Goal: Task Accomplishment & Management: Manage account settings

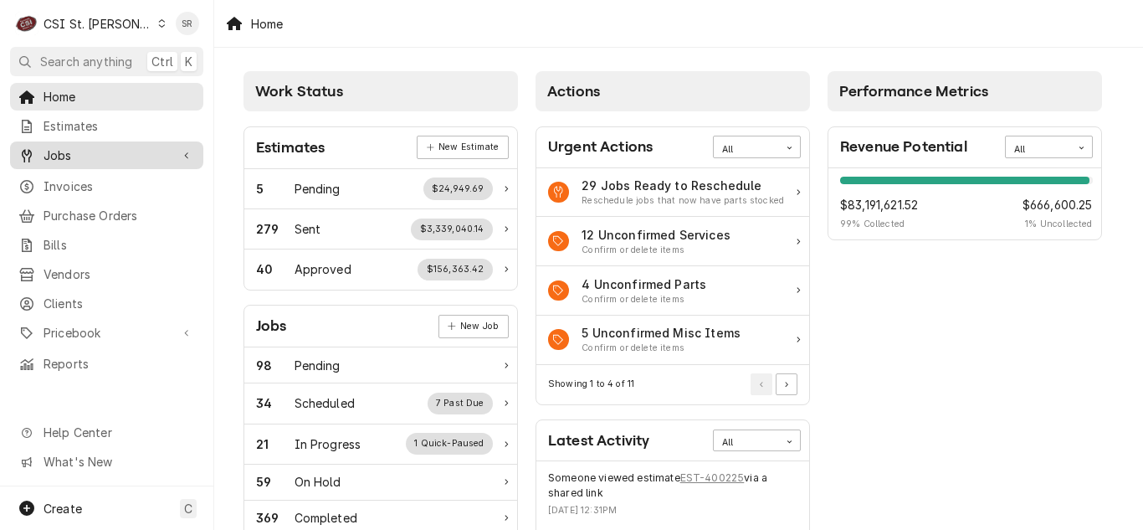
click at [96, 152] on span "Jobs" at bounding box center [107, 155] width 126 height 18
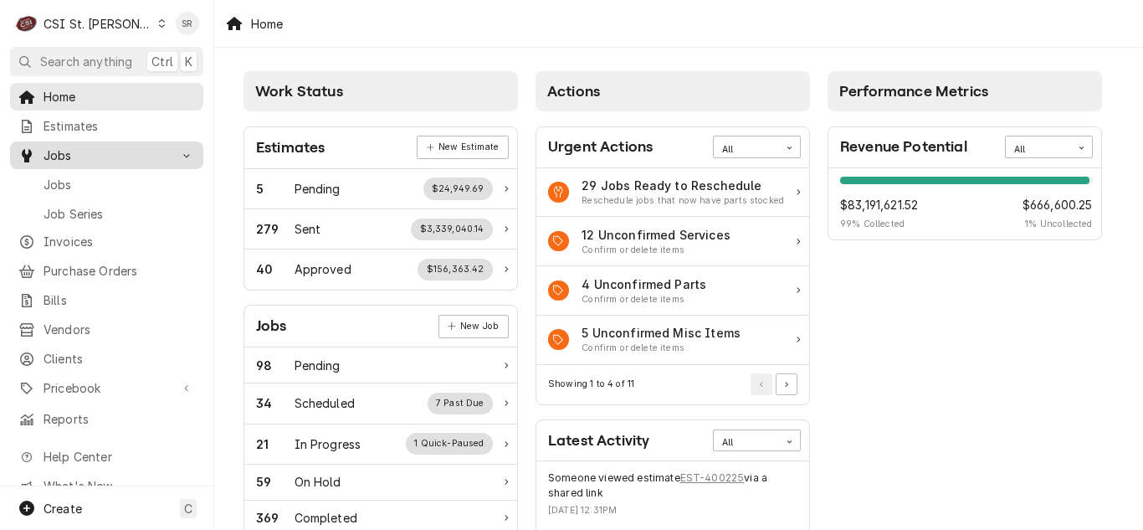
click at [91, 176] on span "Jobs" at bounding box center [119, 185] width 151 height 18
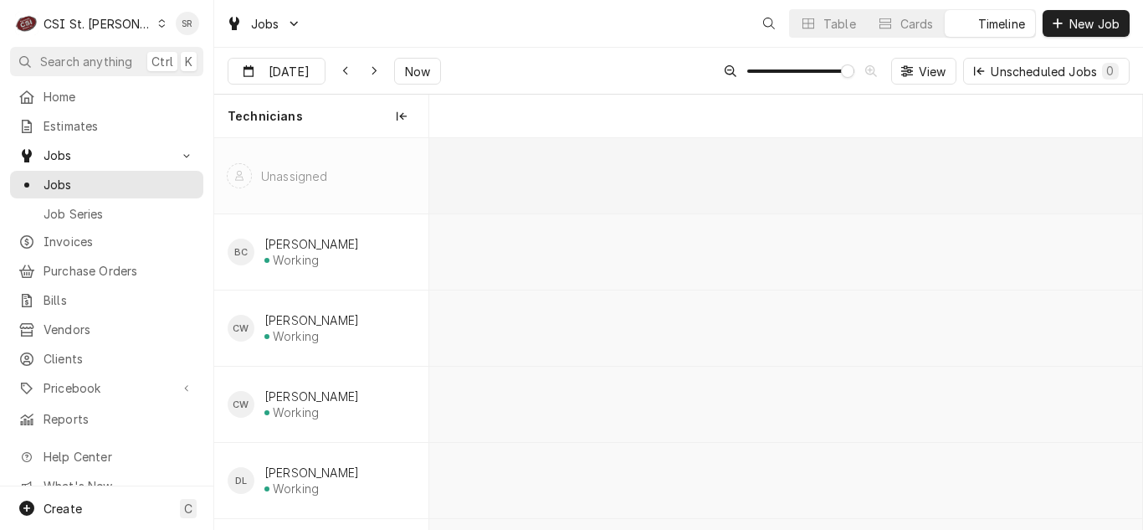
scroll to position [0, 14121]
click at [809, 26] on icon "Dynamic Content Wrapper" at bounding box center [808, 24] width 12 height 12
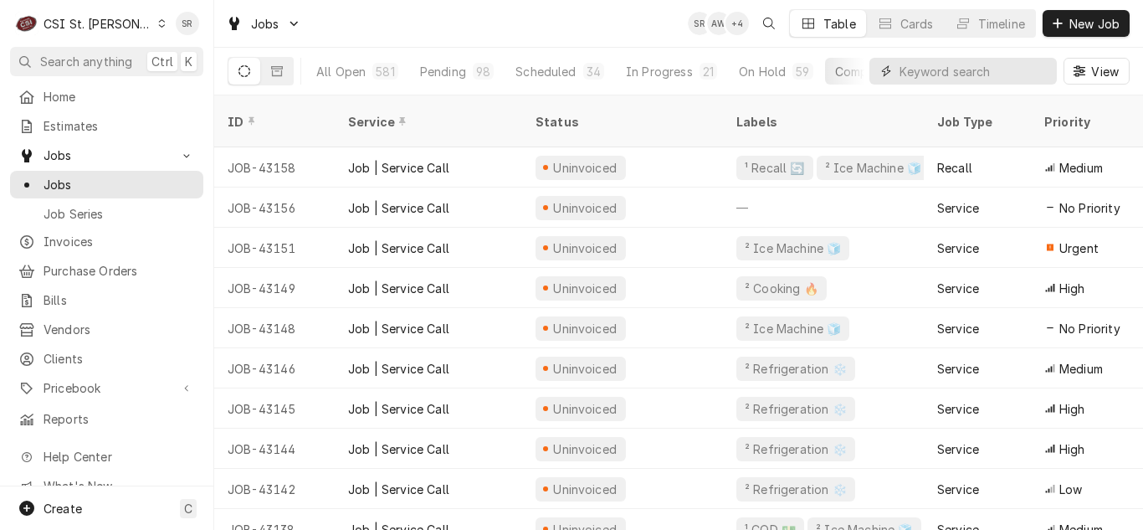
click at [954, 78] on input "Dynamic Content Wrapper" at bounding box center [973, 71] width 149 height 27
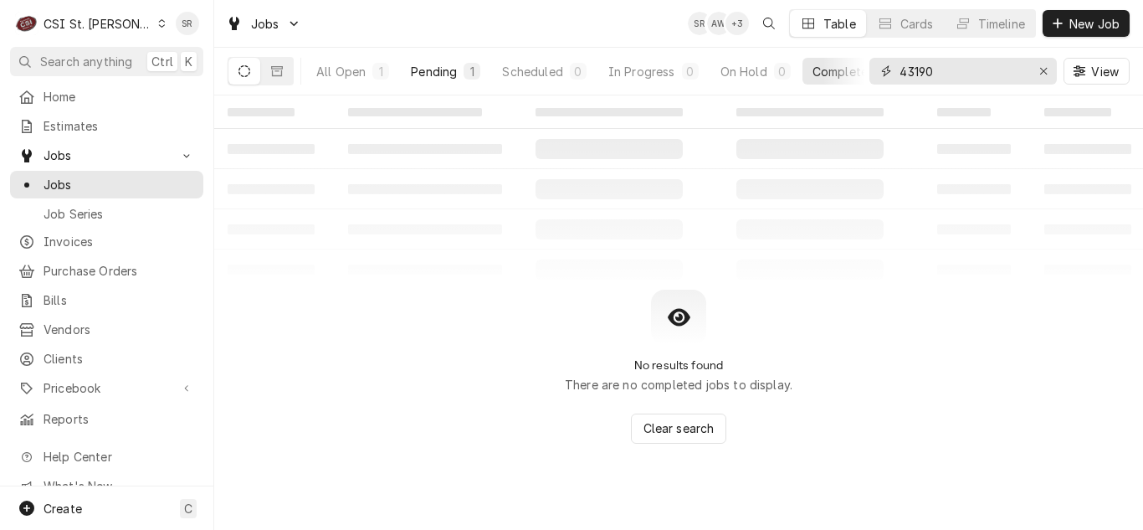
type input "43190"
click at [428, 60] on button "Pending 1" at bounding box center [446, 71] width 90 height 27
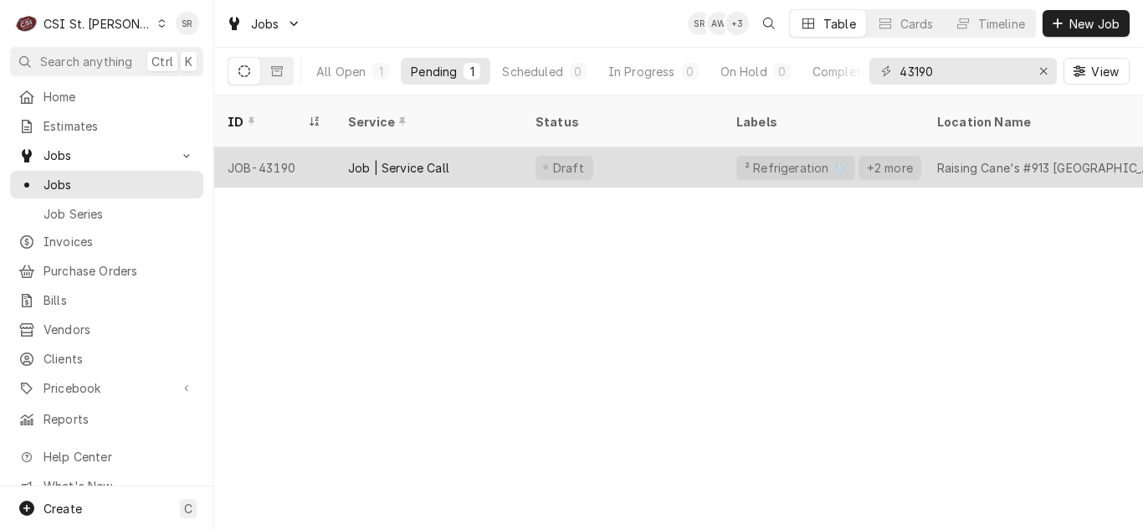
click at [411, 159] on div "Job | Service Call" at bounding box center [398, 168] width 101 height 18
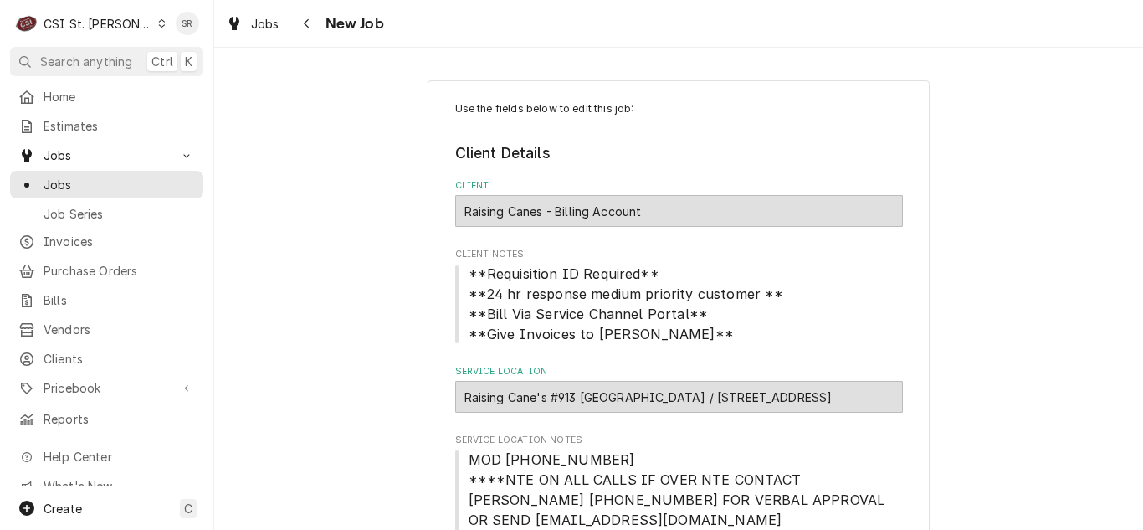
type textarea "x"
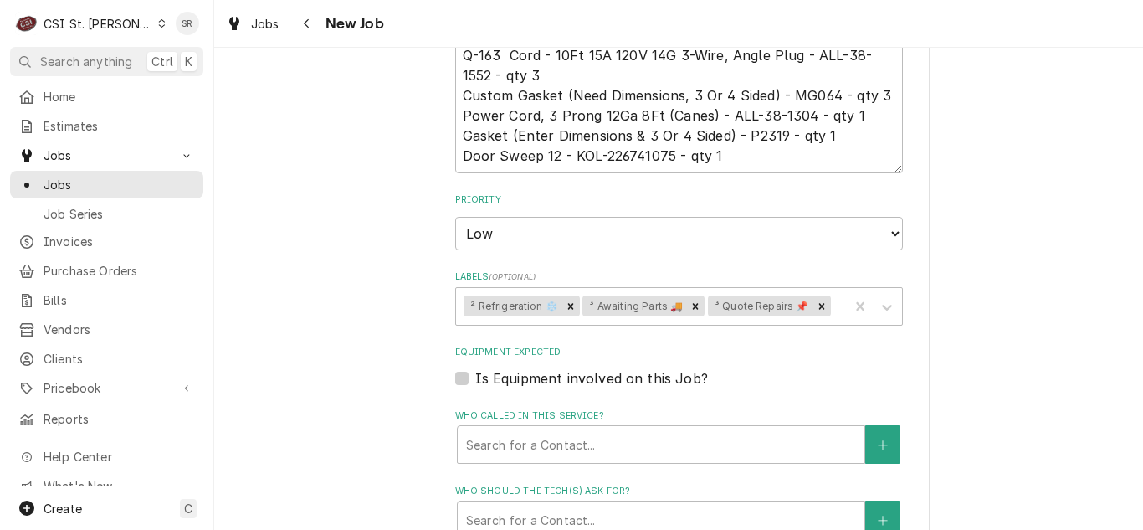
scroll to position [1707, 0]
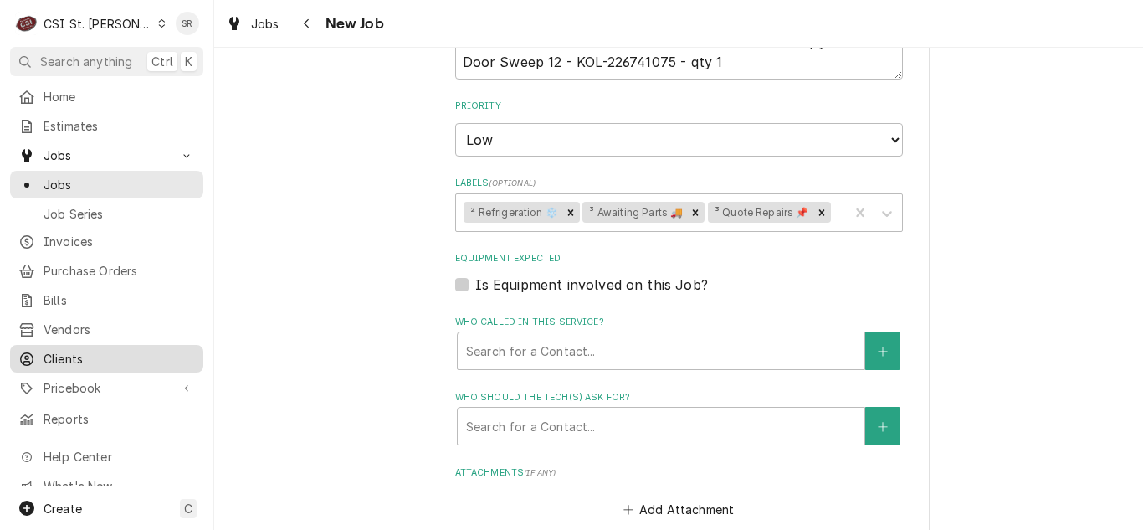
click at [72, 359] on div "Clients" at bounding box center [106, 358] width 187 height 21
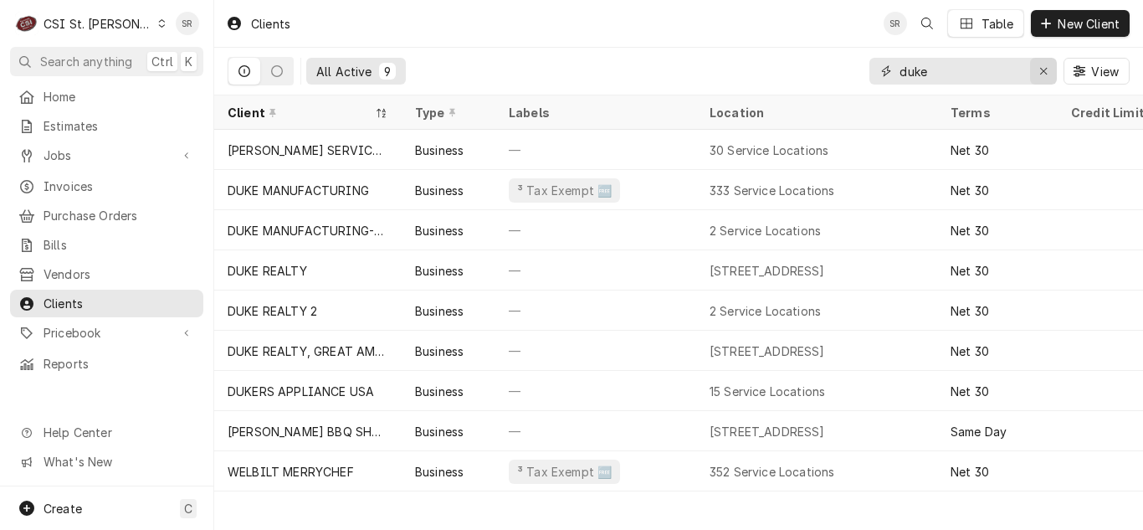
click at [1050, 68] on div "Erase input" at bounding box center [1043, 71] width 17 height 17
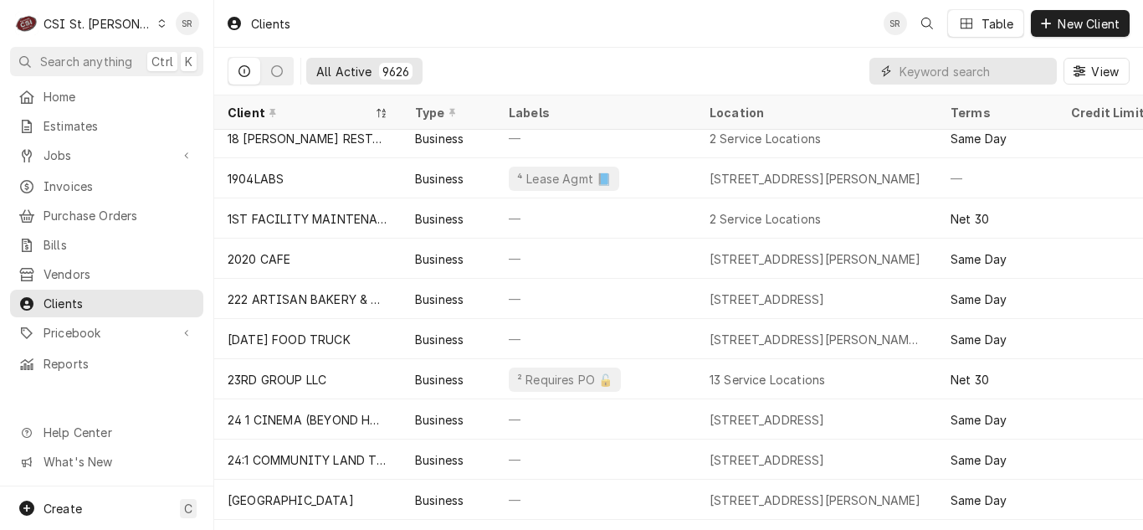
scroll to position [574, 0]
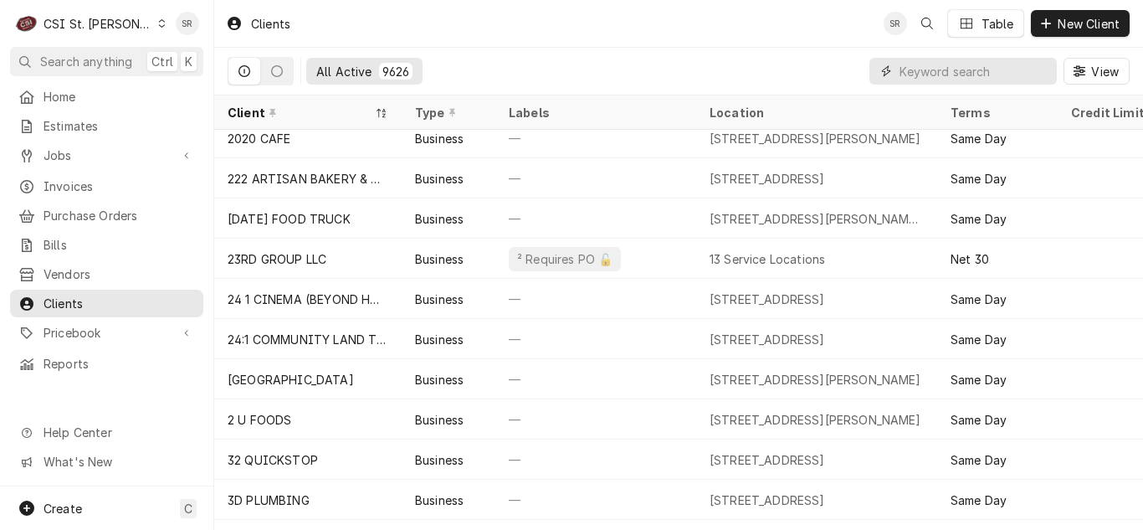
click at [957, 75] on input "Dynamic Content Wrapper" at bounding box center [973, 71] width 149 height 27
type input "f"
click at [135, 184] on span "Invoices" at bounding box center [119, 186] width 151 height 18
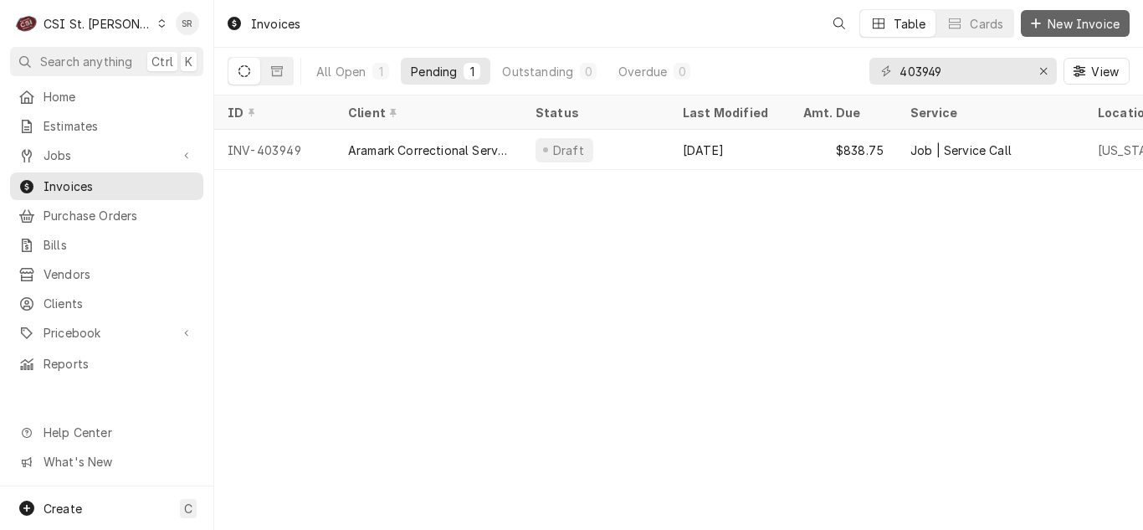
click at [1091, 25] on span "New Invoice" at bounding box center [1083, 24] width 79 height 18
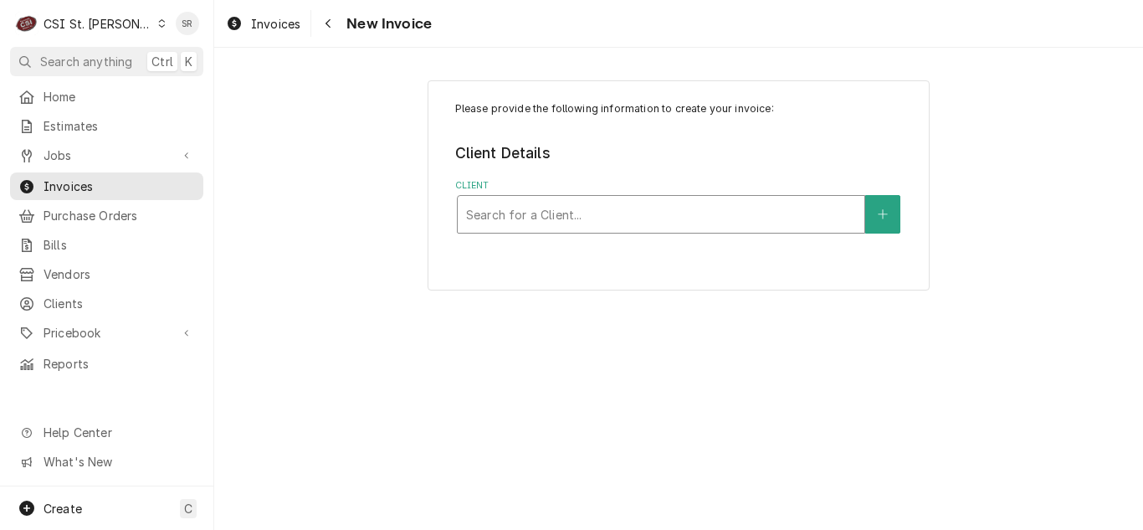
click at [532, 233] on div "Search for a Client..." at bounding box center [661, 214] width 408 height 38
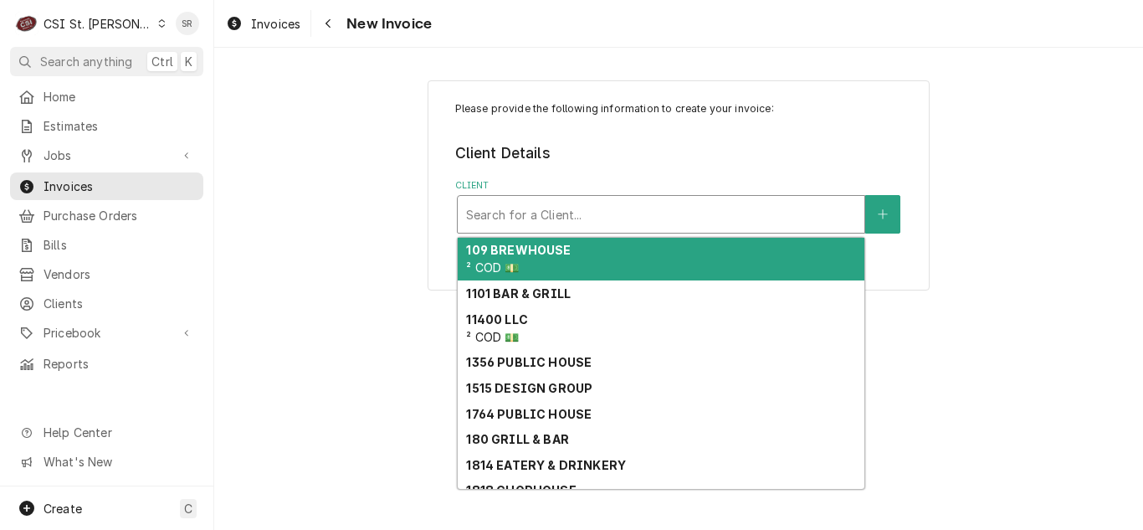
click at [537, 259] on div "109 BREWHOUSE ² COD 💵" at bounding box center [661, 260] width 407 height 44
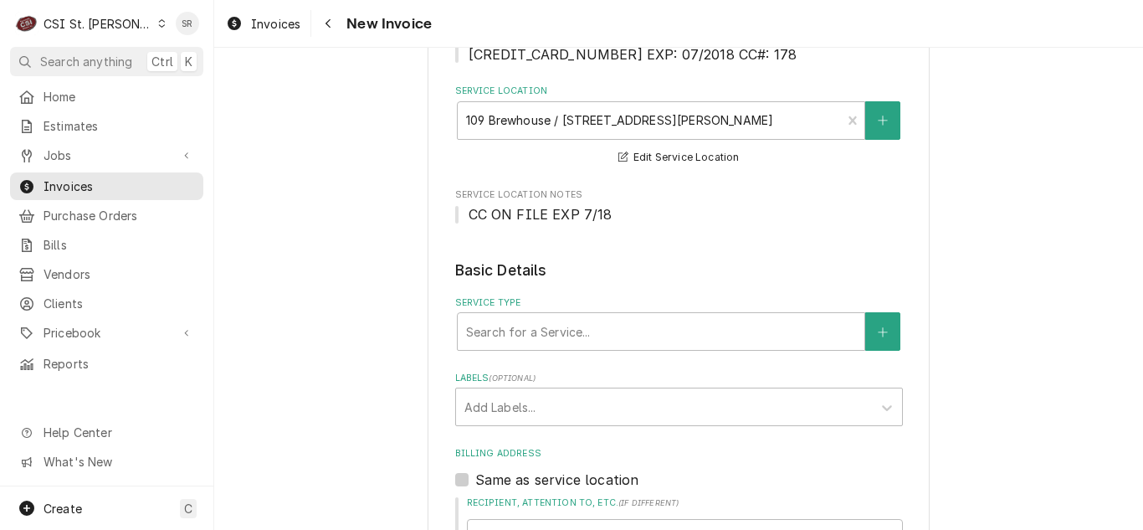
scroll to position [260, 0]
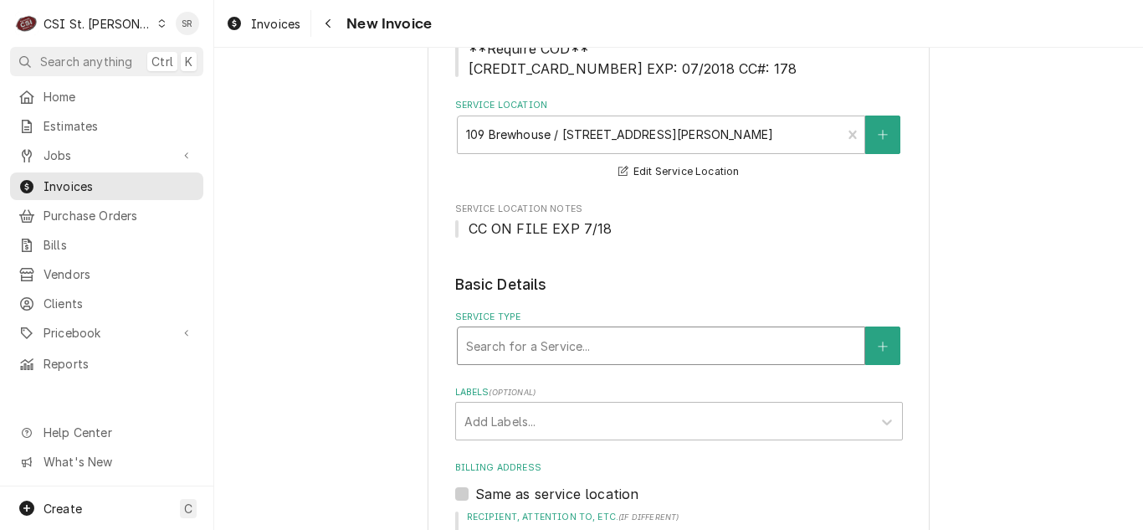
click at [568, 335] on div "Service Type" at bounding box center [661, 345] width 390 height 30
type input "service call"
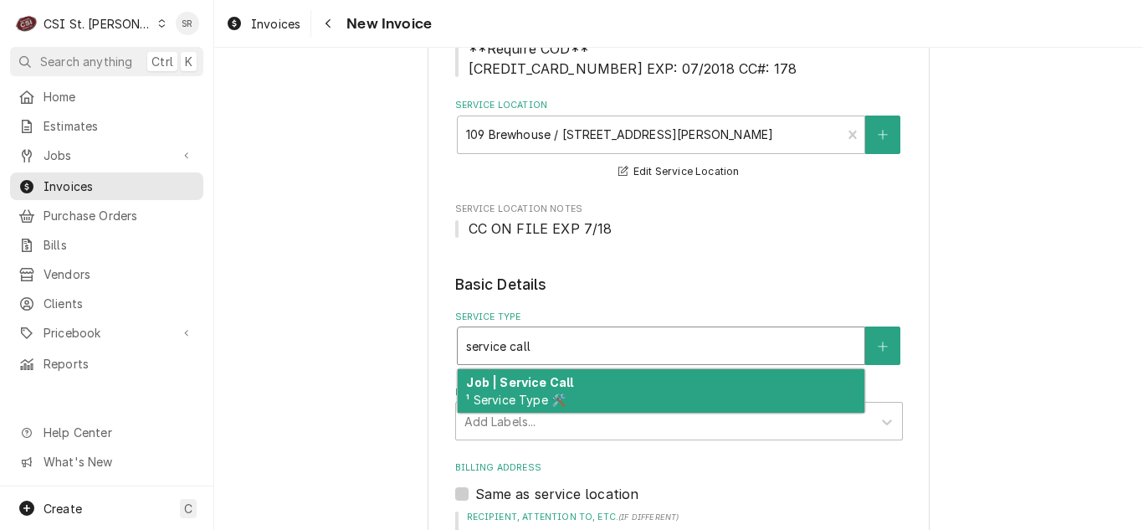
click at [526, 389] on div "Job | Service Call ¹ Service Type 🛠️" at bounding box center [661, 391] width 407 height 44
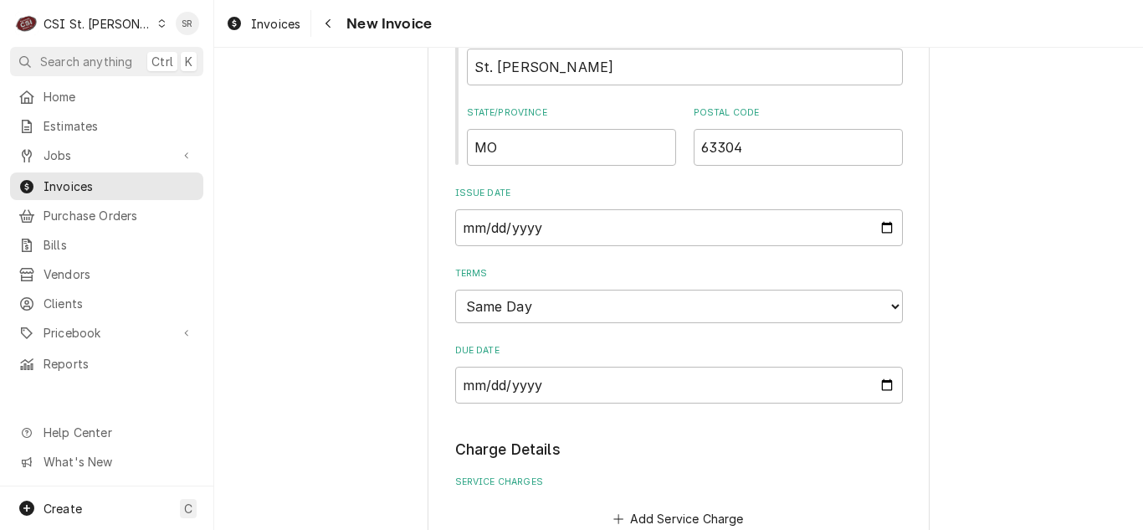
scroll to position [1348, 0]
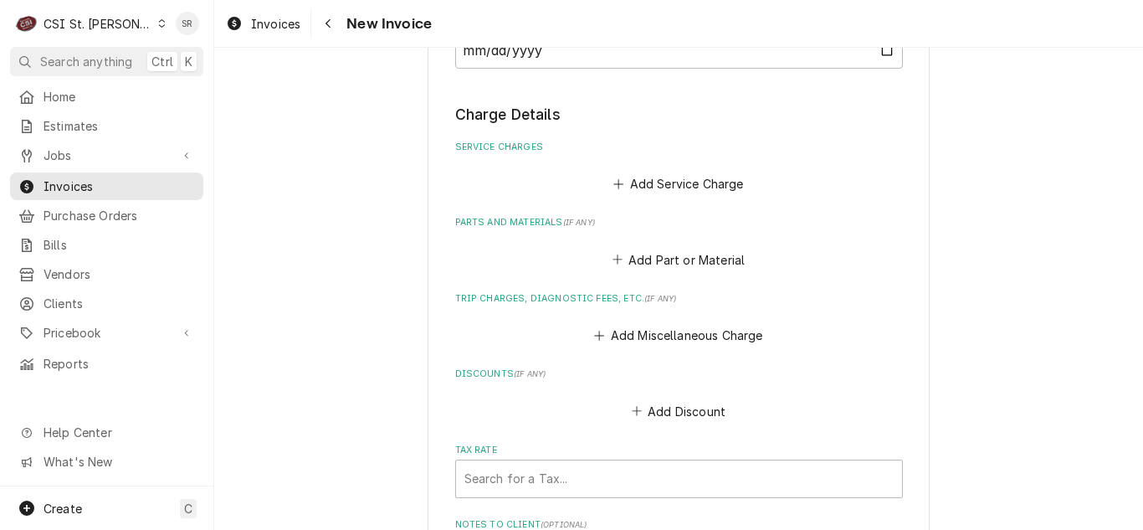
click at [655, 166] on div "Add Service Charge" at bounding box center [679, 179] width 448 height 33
click at [658, 185] on button "Add Service Charge" at bounding box center [679, 183] width 136 height 23
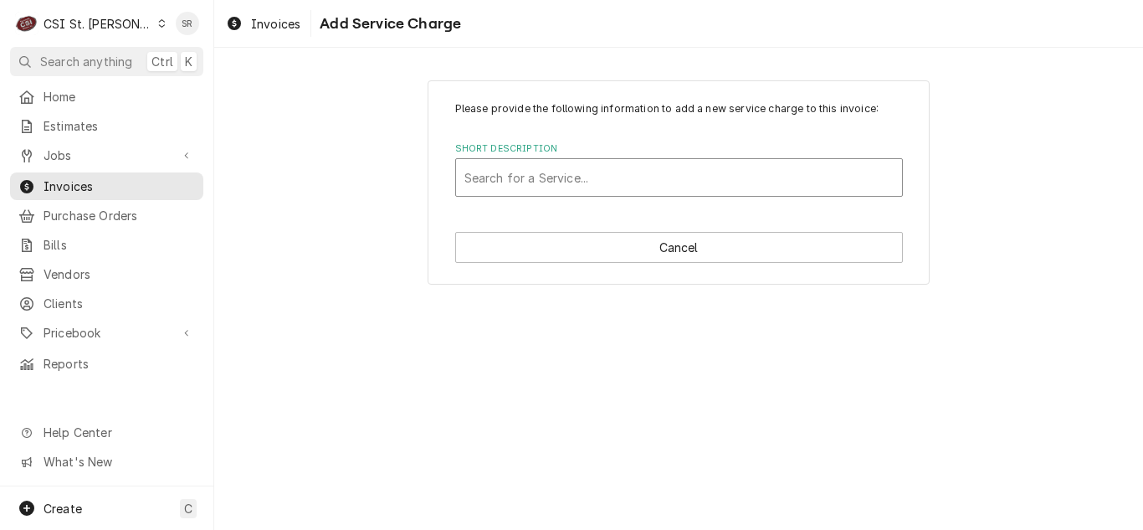
click at [585, 182] on div "Short Description" at bounding box center [678, 177] width 429 height 30
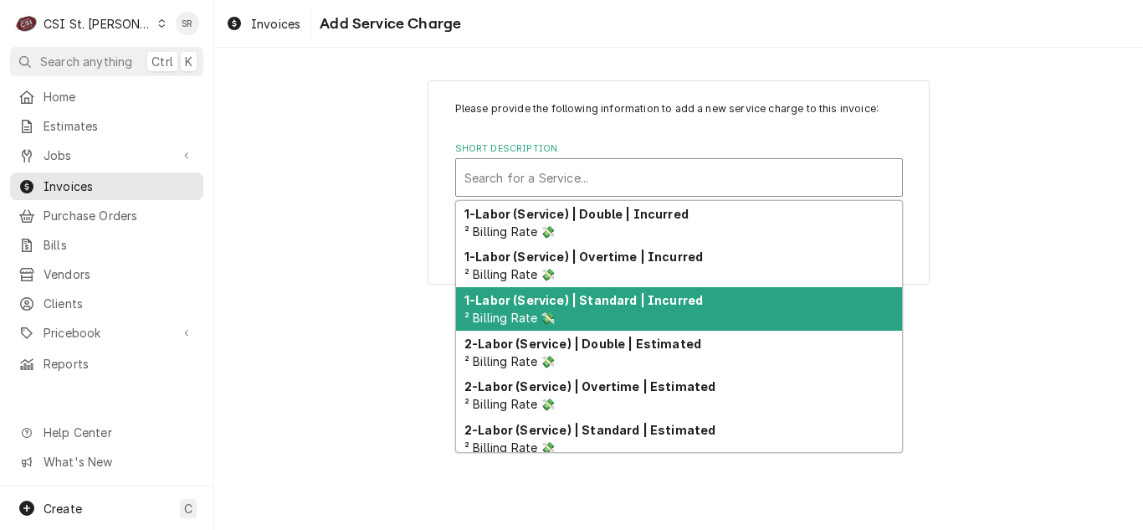
click at [622, 304] on strong "1-Labor (Service) | Standard | Incurred" at bounding box center [583, 300] width 238 height 14
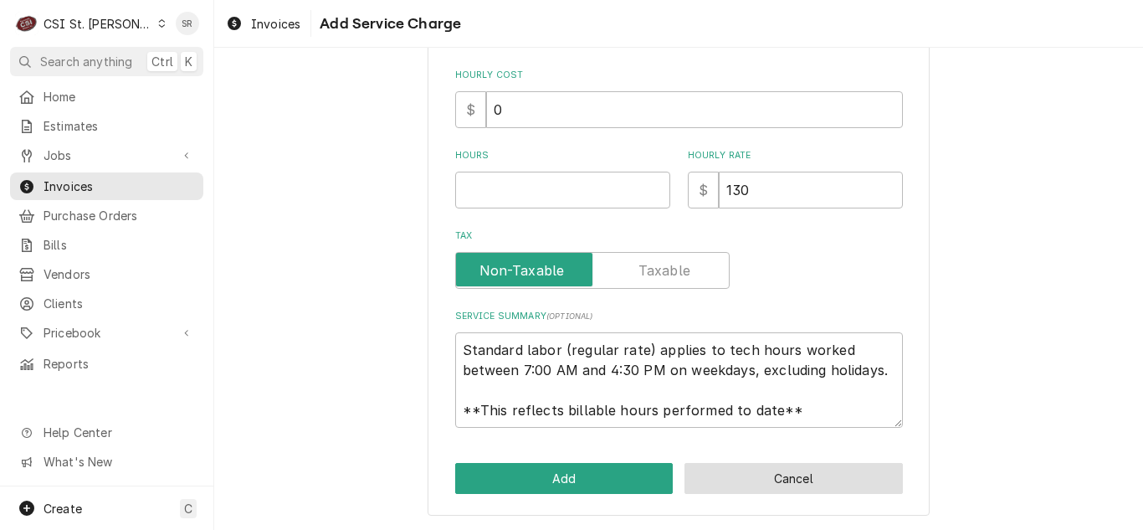
scroll to position [20, 0]
click at [761, 474] on button "Cancel" at bounding box center [793, 478] width 218 height 31
type textarea "x"
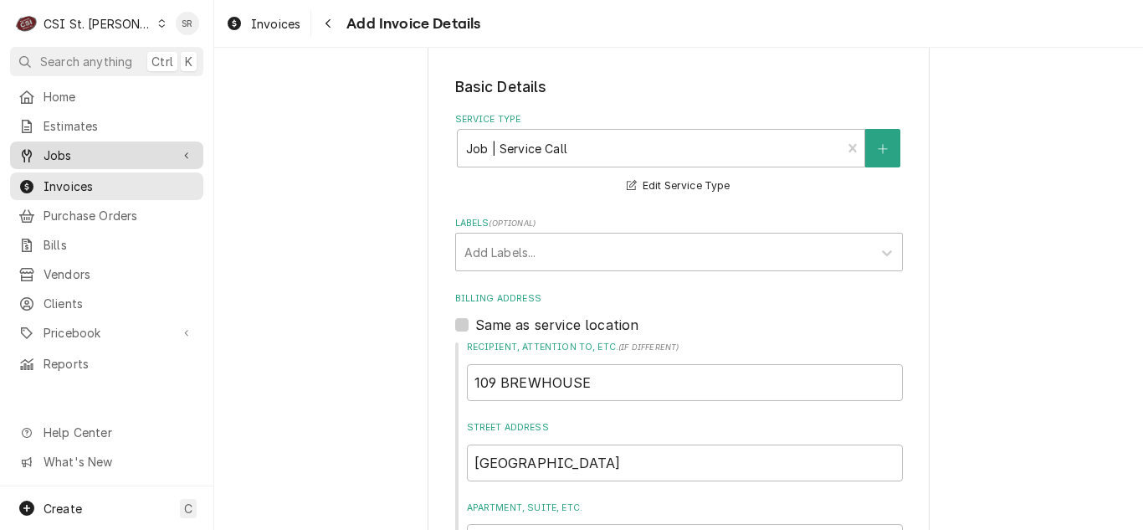
scroll to position [240, 0]
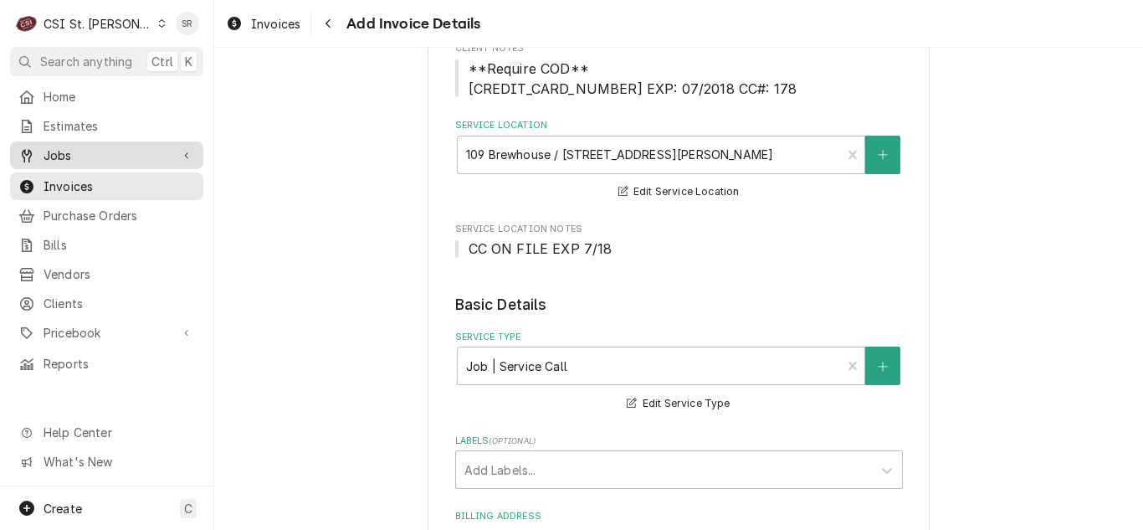
click at [74, 155] on span "Jobs" at bounding box center [107, 155] width 126 height 18
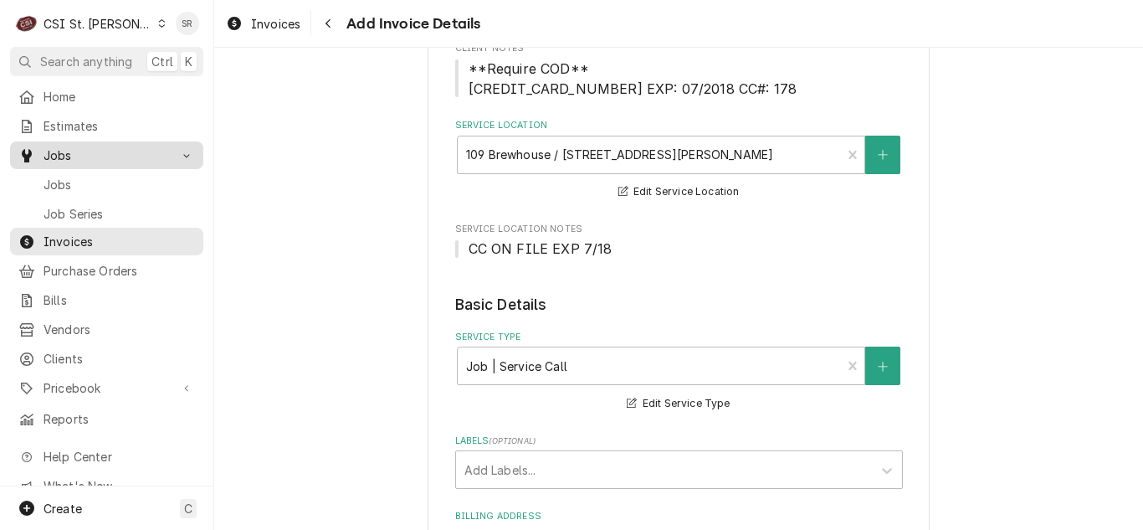
click at [76, 177] on span "Jobs" at bounding box center [119, 185] width 151 height 18
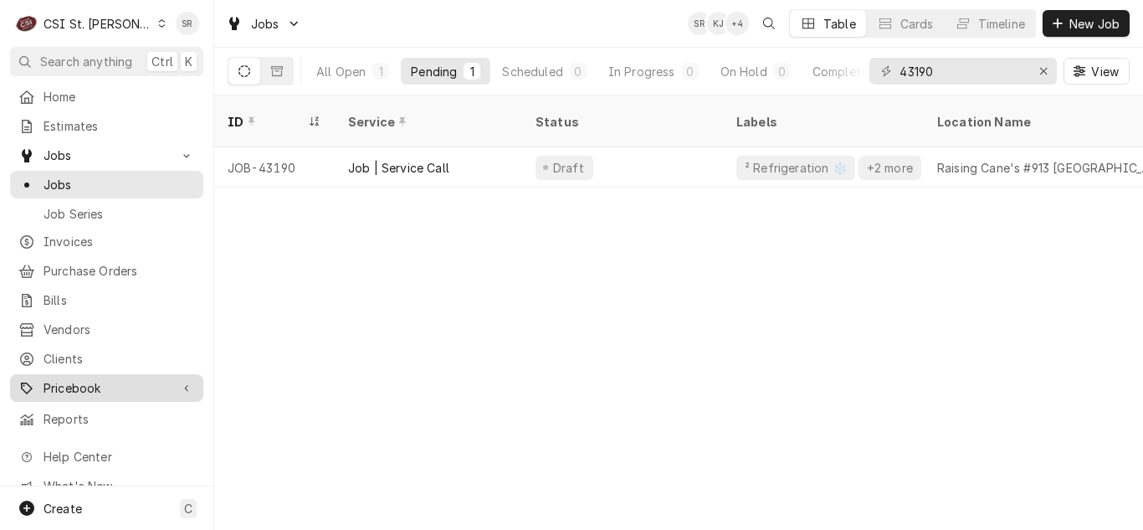
click at [63, 379] on span "Pricebook" at bounding box center [107, 388] width 126 height 18
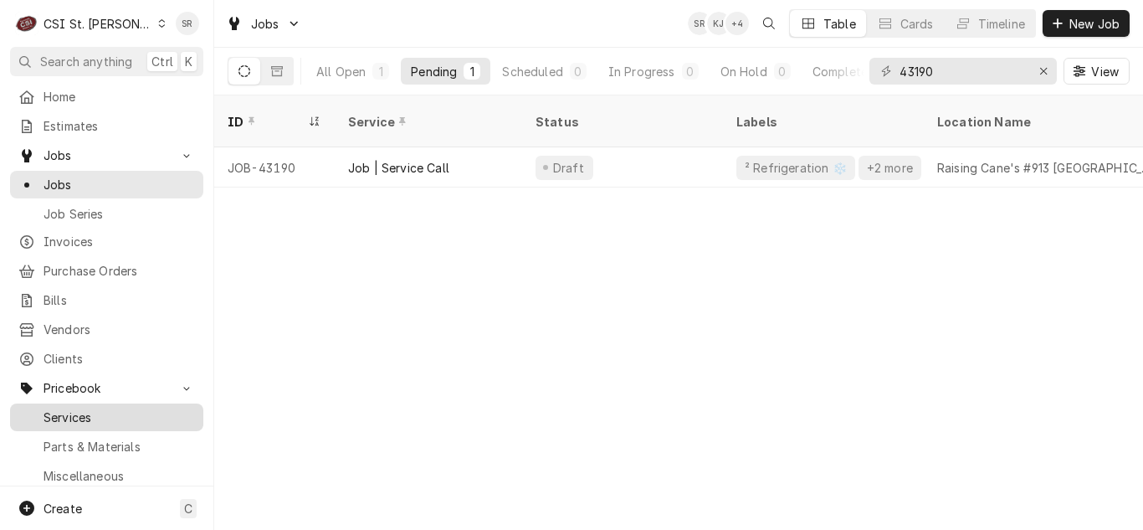
click at [89, 408] on span "Services" at bounding box center [119, 417] width 151 height 18
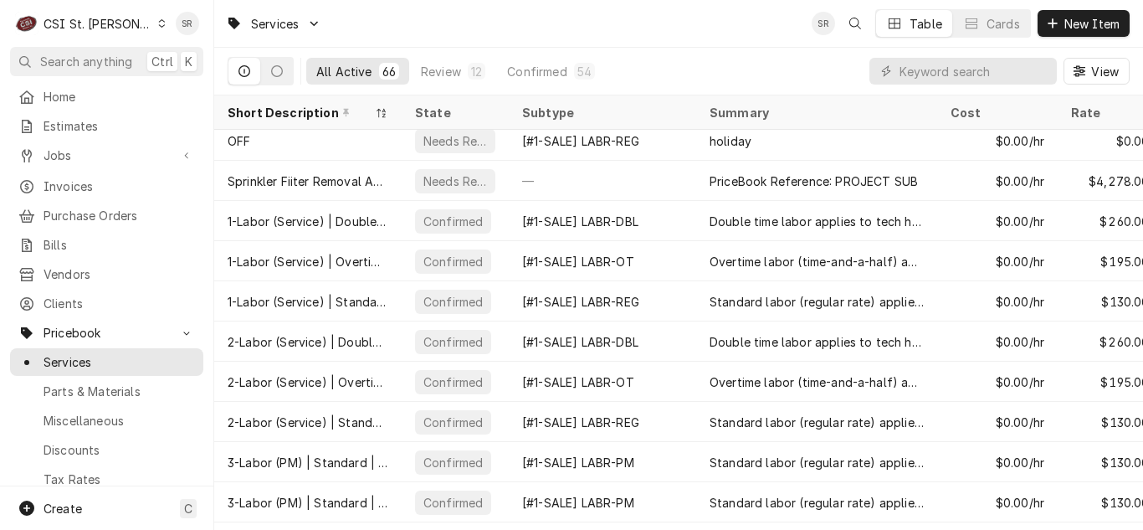
scroll to position [413, 0]
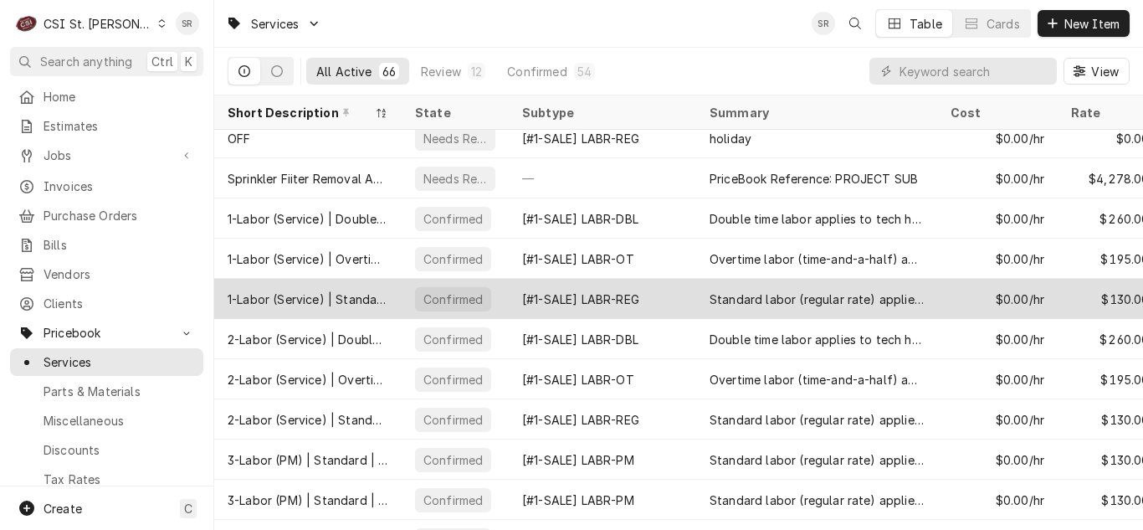
click at [371, 297] on div "1-Labor (Service) | Standard | Incurred" at bounding box center [308, 299] width 161 height 18
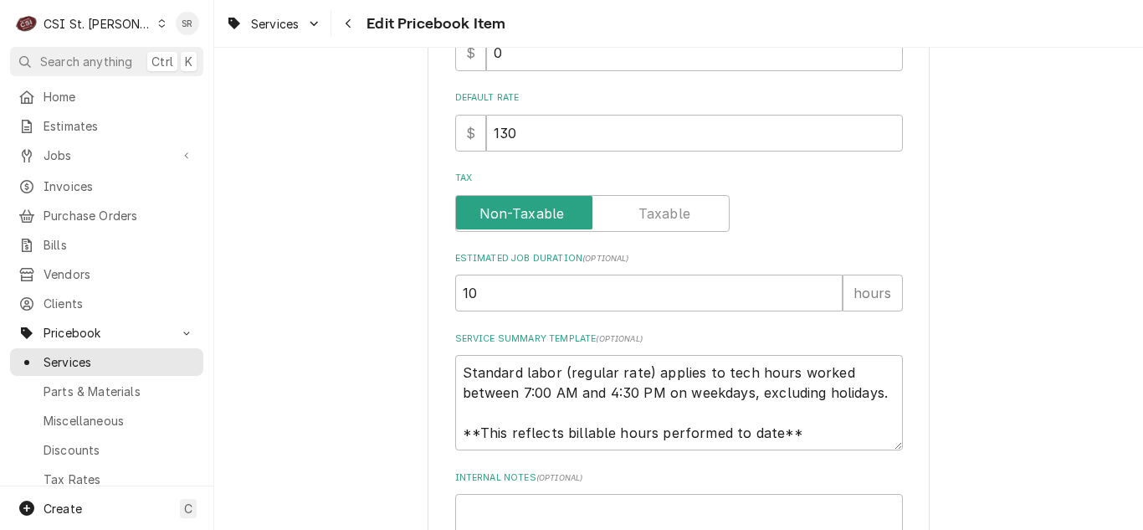
scroll to position [669, 0]
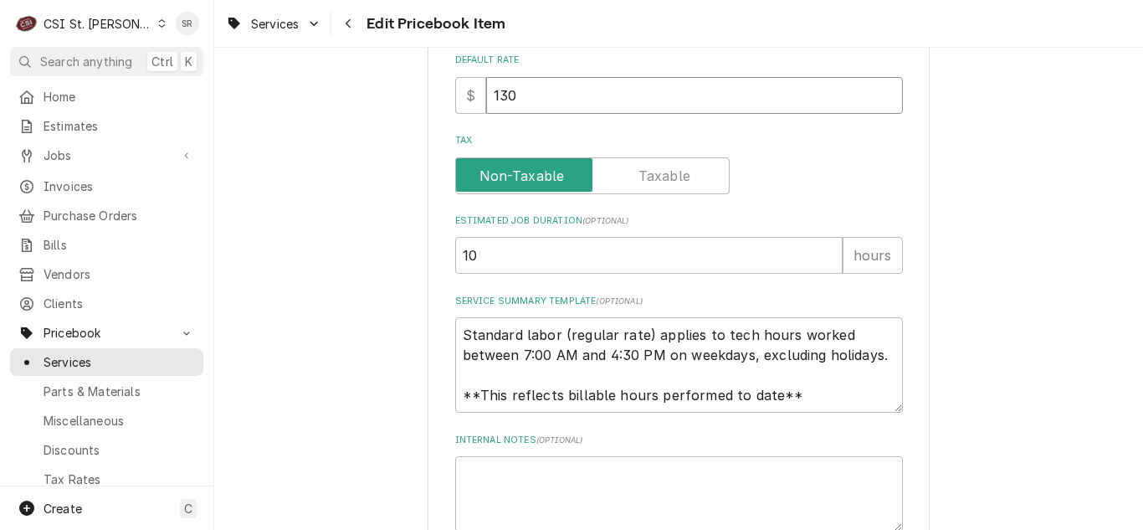
drag, startPoint x: 517, startPoint y: 94, endPoint x: 458, endPoint y: 85, distance: 60.0
click at [458, 85] on div "$ 130" at bounding box center [679, 95] width 448 height 37
type textarea "x"
type input "1"
type textarea "x"
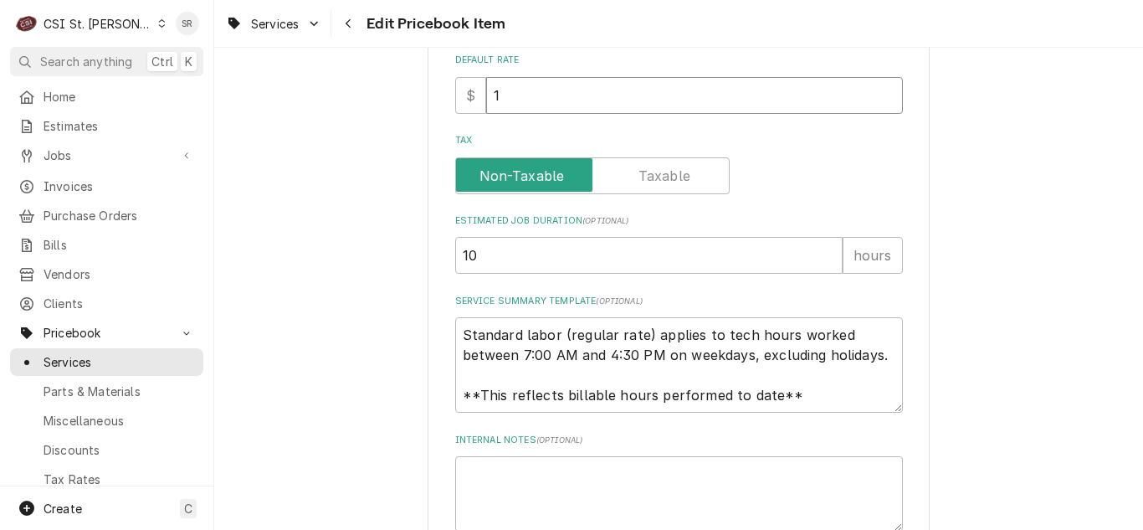
type input "13"
type textarea "x"
type input "135"
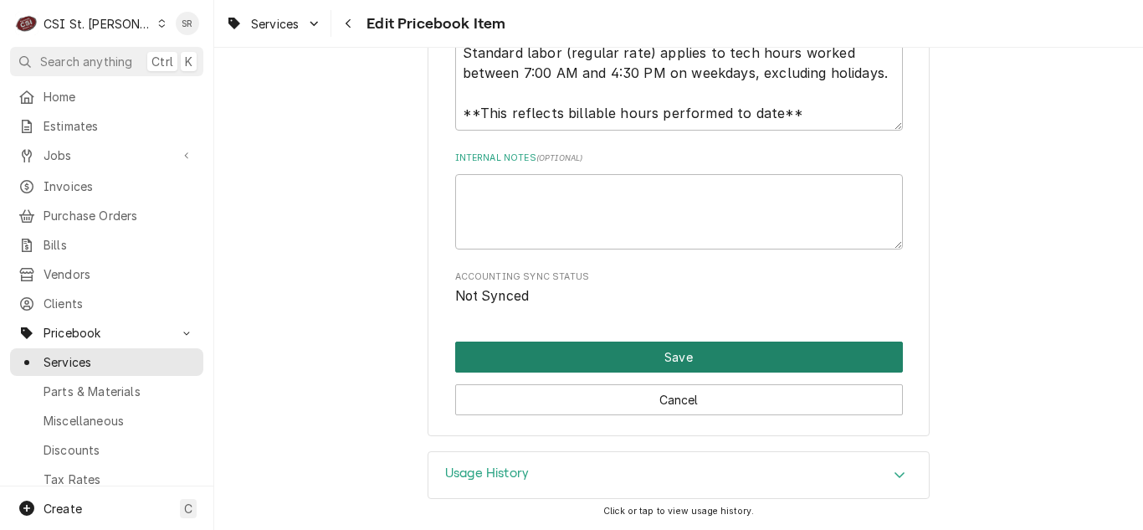
click at [664, 353] on button "Save" at bounding box center [679, 356] width 448 height 31
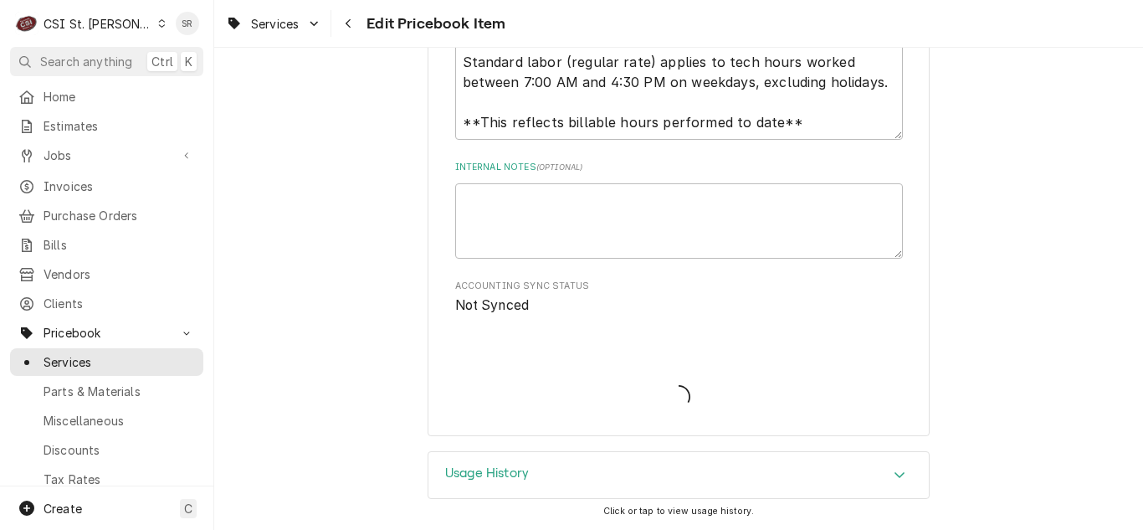
scroll to position [942, 0]
type textarea "x"
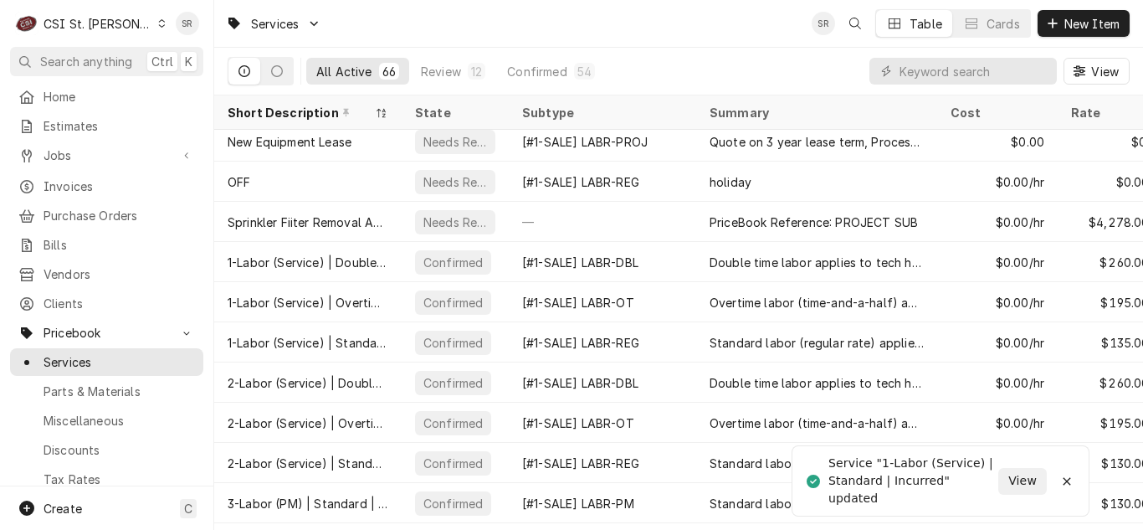
scroll to position [373, 0]
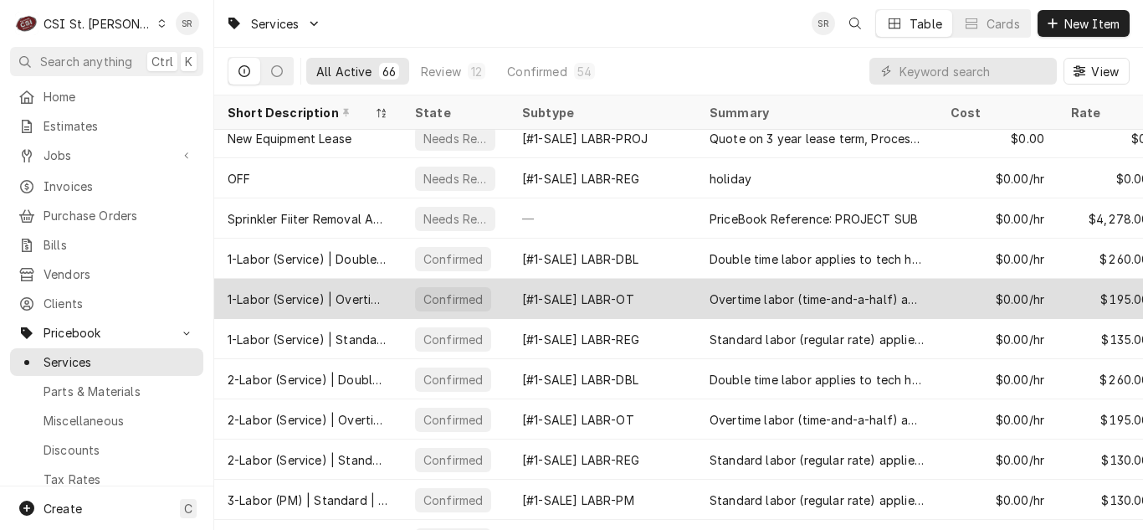
click at [376, 296] on div "1-Labor (Service) | Overtime | Incurred" at bounding box center [308, 299] width 161 height 18
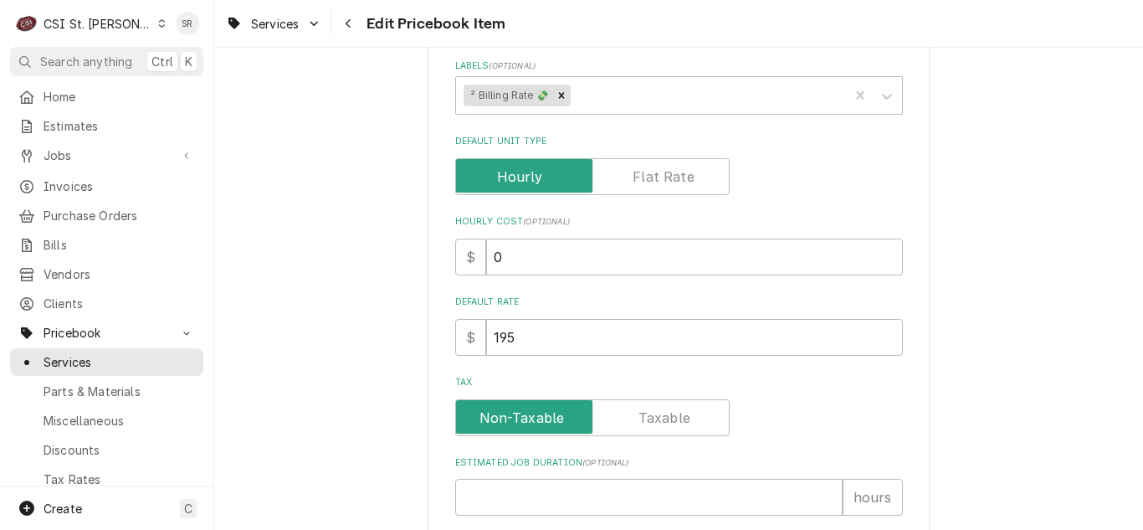
scroll to position [502, 0]
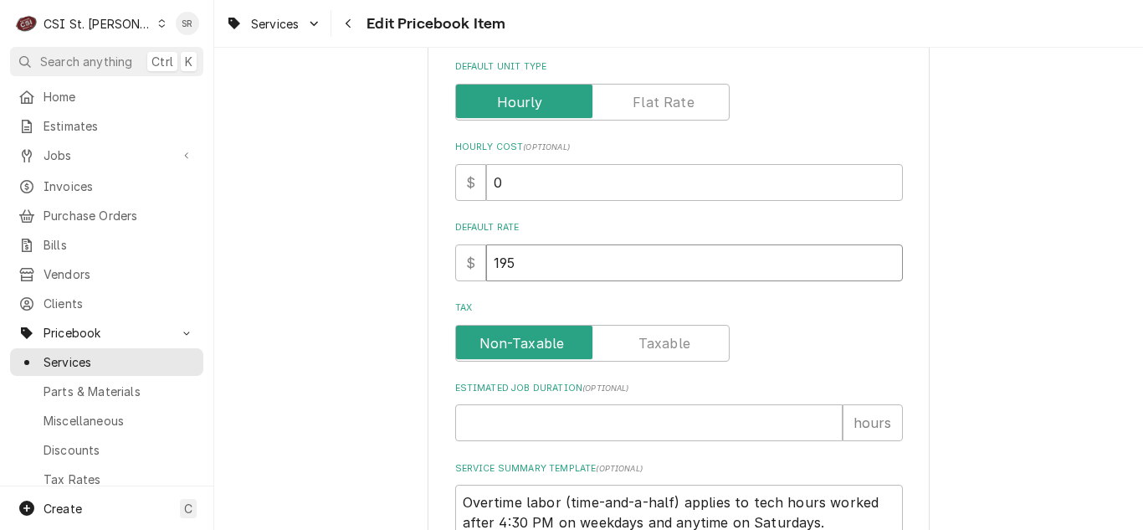
drag, startPoint x: 520, startPoint y: 274, endPoint x: 469, endPoint y: 267, distance: 51.6
click at [469, 267] on div "$ 195" at bounding box center [679, 262] width 448 height 37
type textarea "x"
type input "2"
type textarea "x"
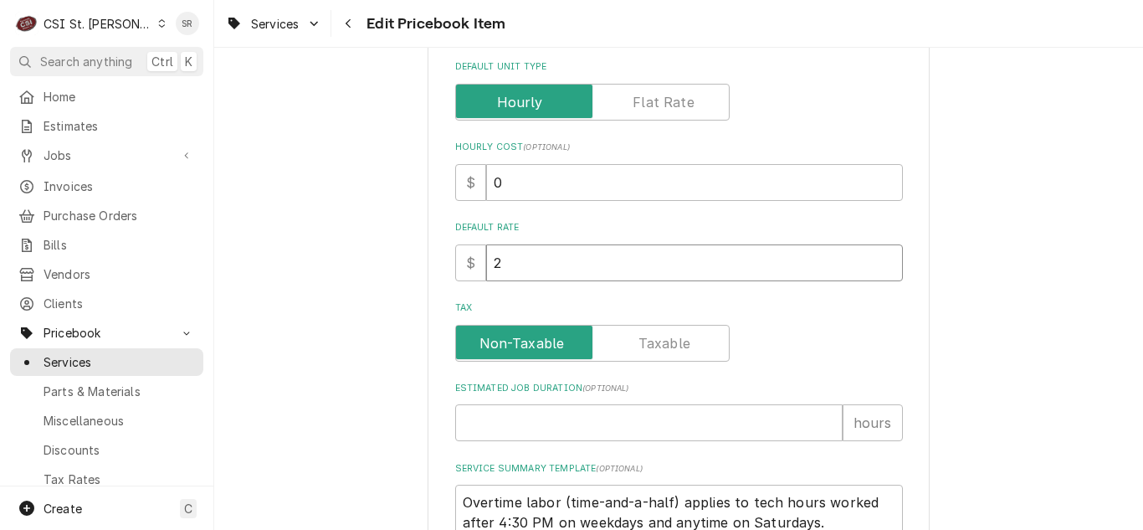
type input "20"
type textarea "x"
type input "202"
type textarea "x"
type input "202.5"
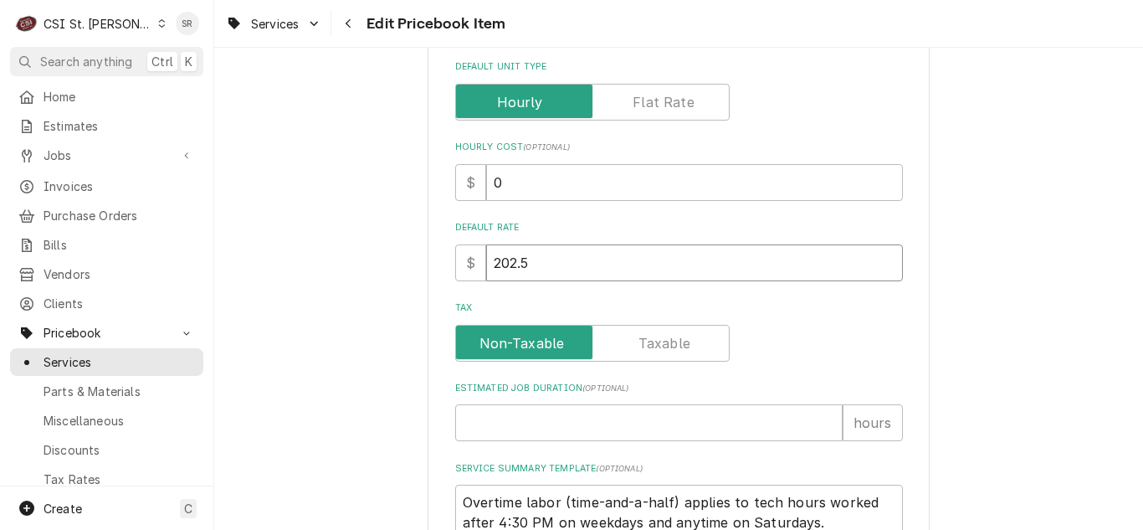
type textarea "x"
type input "202.50"
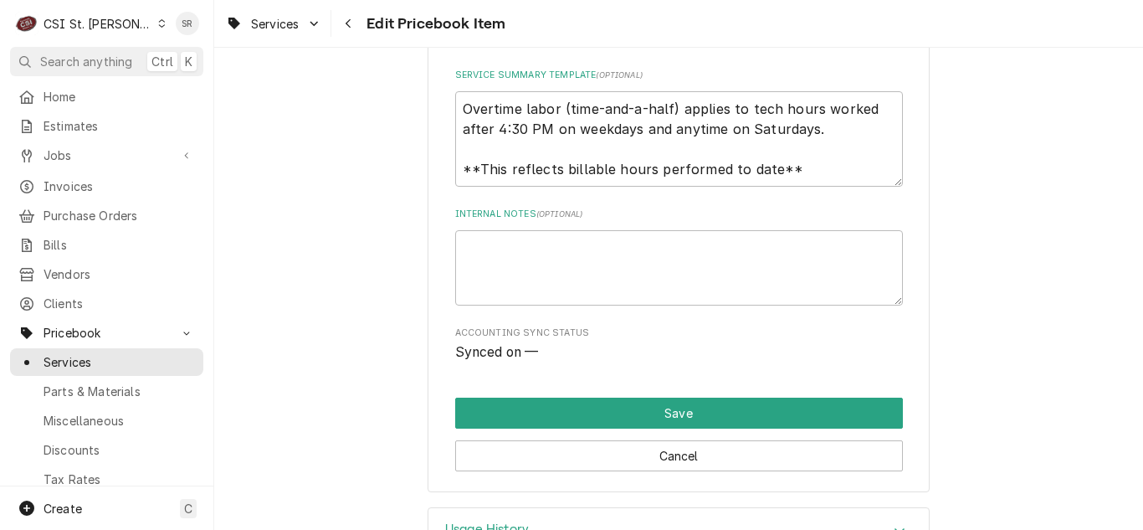
scroll to position [920, 0]
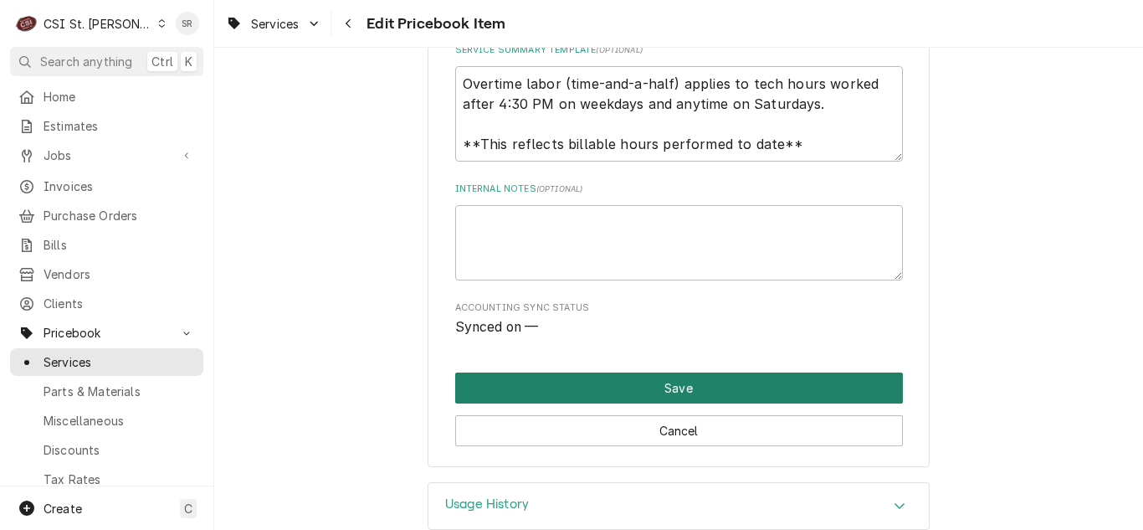
click at [612, 396] on button "Save" at bounding box center [679, 387] width 448 height 31
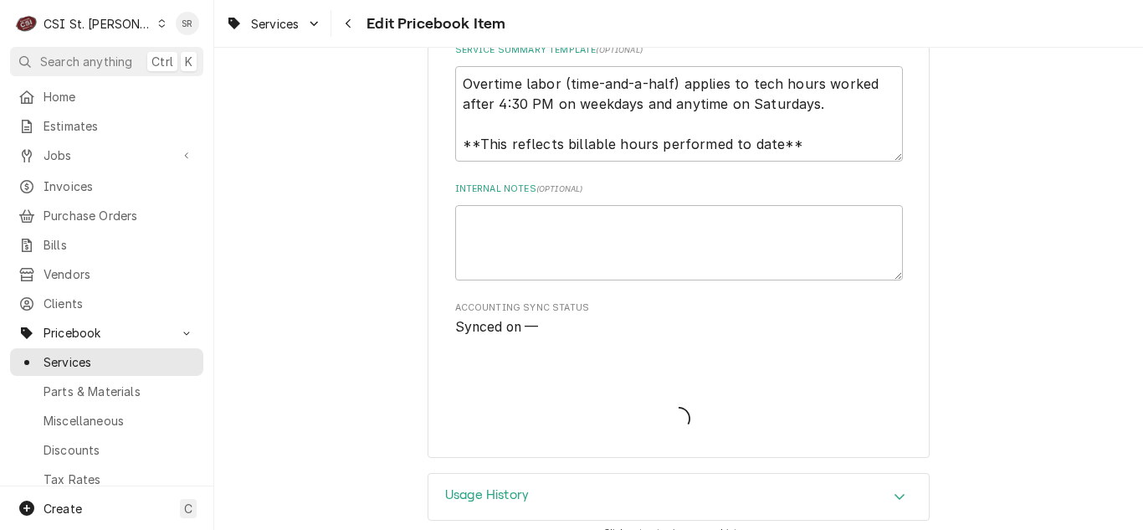
type textarea "x"
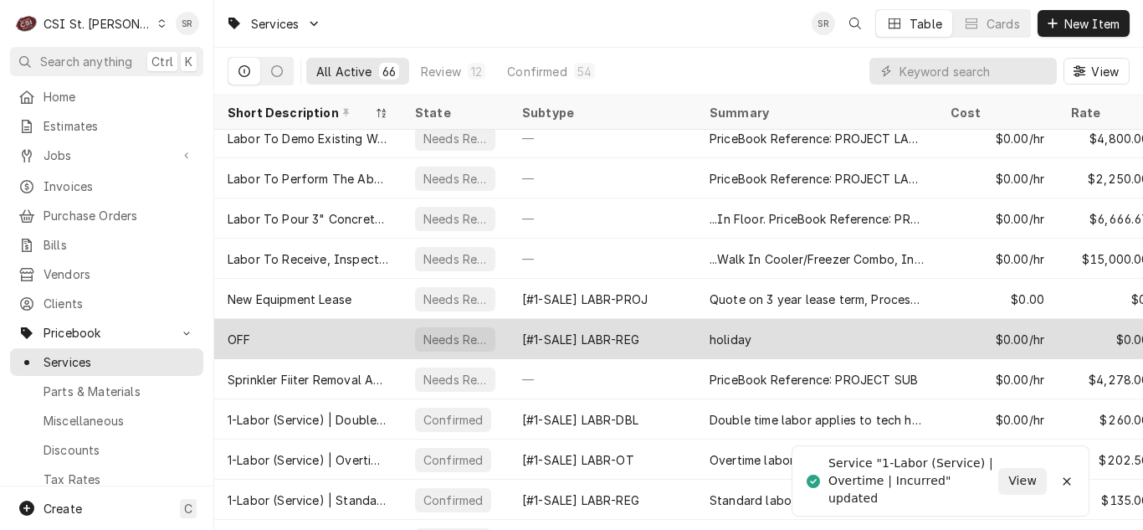
scroll to position [296, 0]
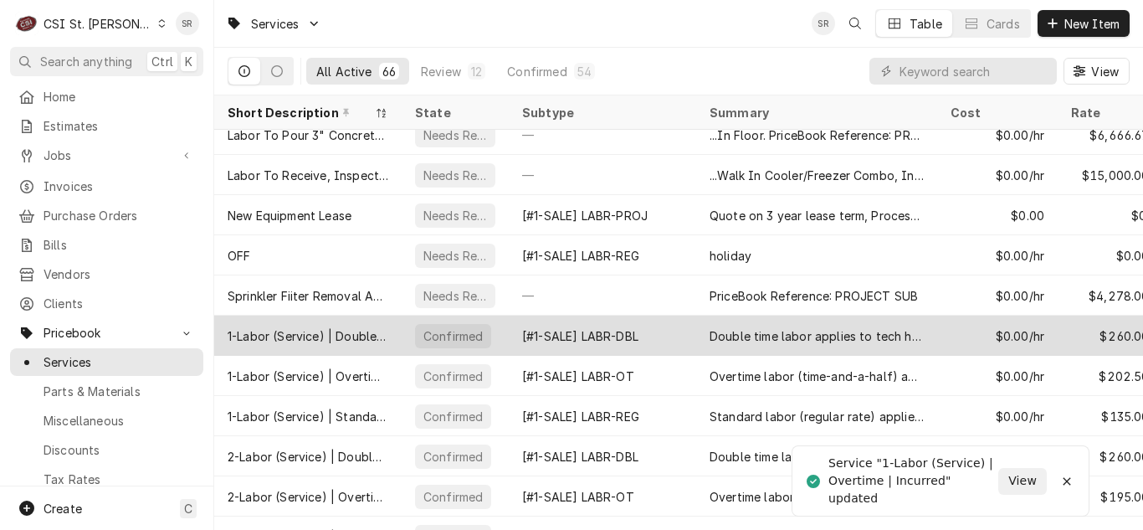
click at [393, 331] on div "1-Labor (Service) | Double | Incurred" at bounding box center [307, 335] width 187 height 40
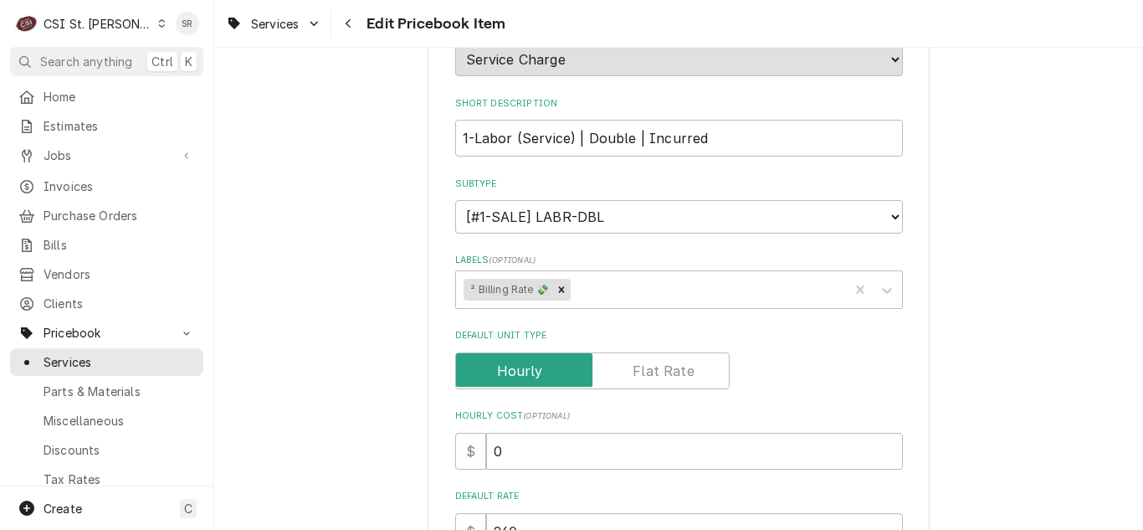
scroll to position [418, 0]
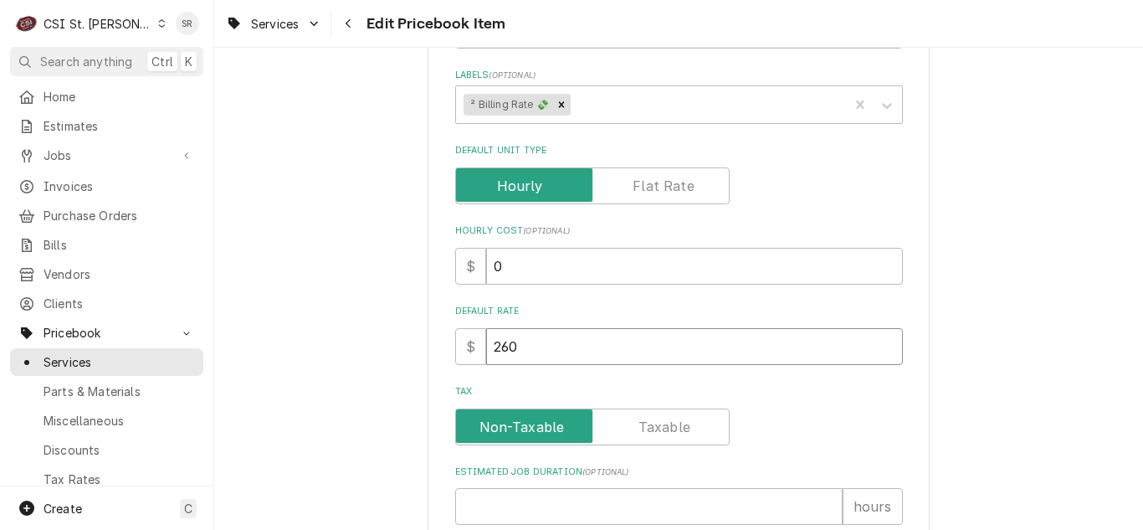
drag, startPoint x: 494, startPoint y: 339, endPoint x: 483, endPoint y: 337, distance: 11.0
click at [486, 337] on input "260" at bounding box center [694, 346] width 417 height 37
type textarea "x"
type input "2"
type textarea "x"
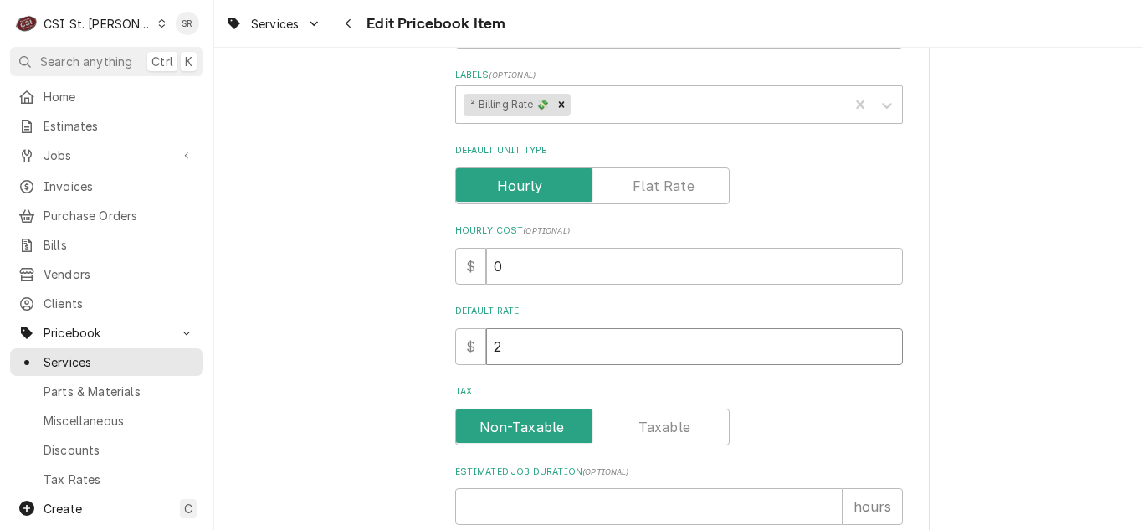
type input "27"
type textarea "x"
type input "270"
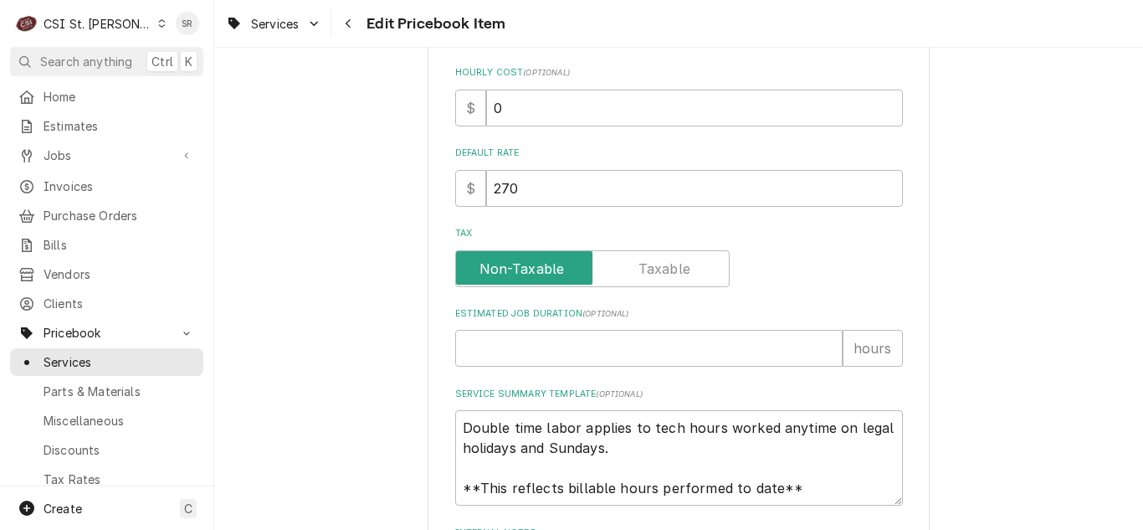
scroll to position [837, 0]
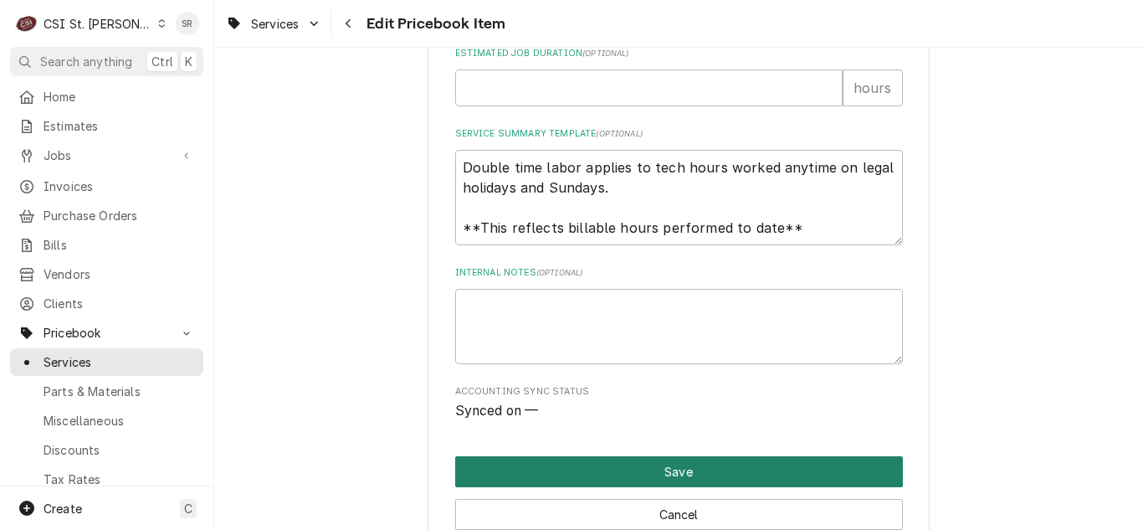
click at [673, 461] on button "Save" at bounding box center [679, 471] width 448 height 31
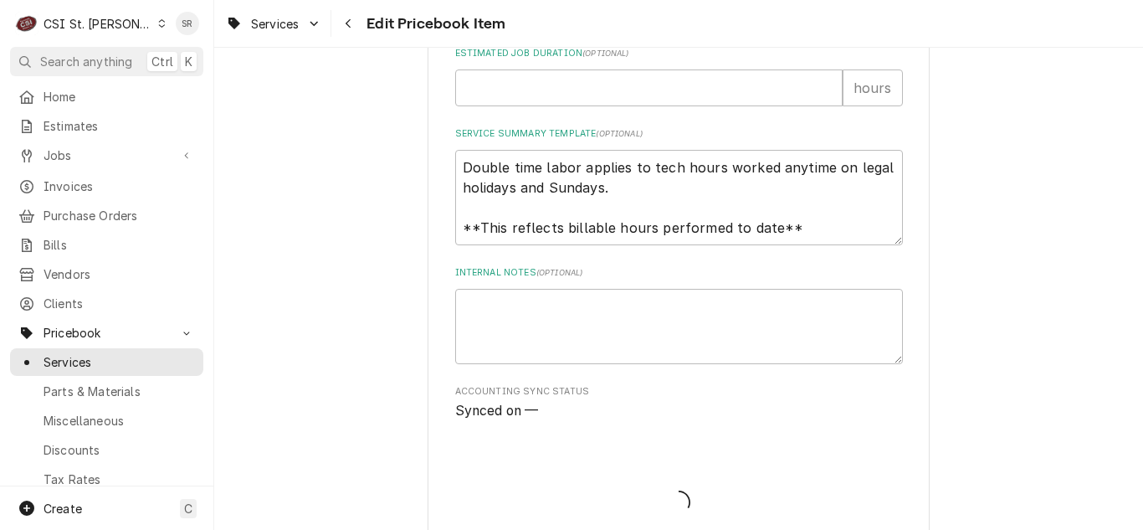
type textarea "x"
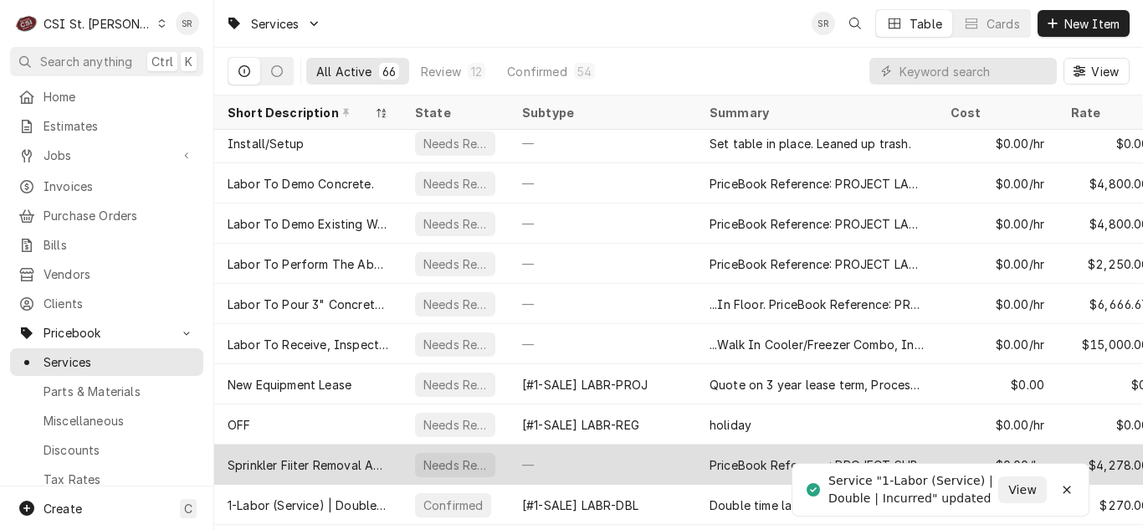
scroll to position [172, 0]
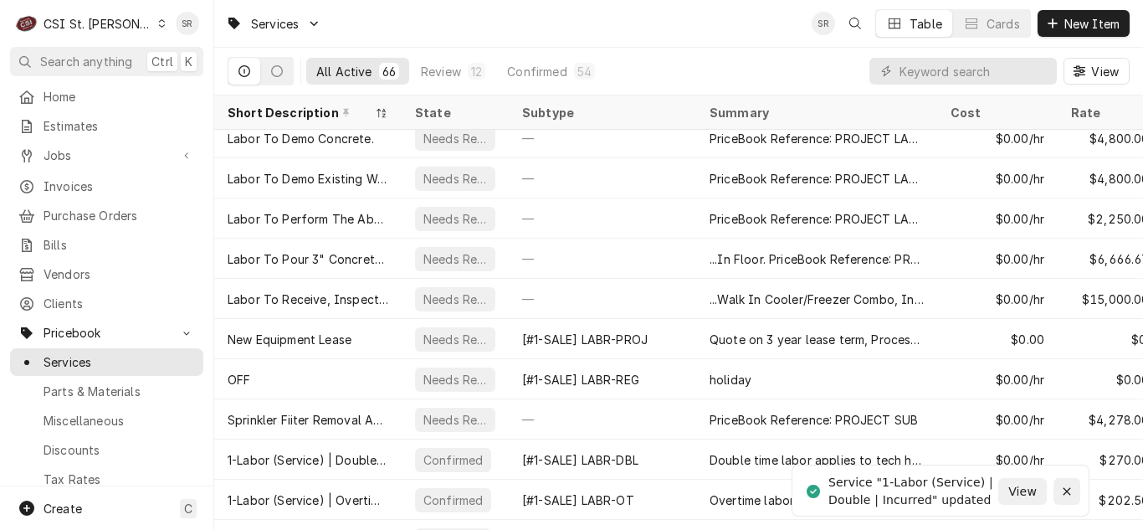
click at [1068, 487] on icon "Notifications alt+T" at bounding box center [1067, 491] width 12 height 12
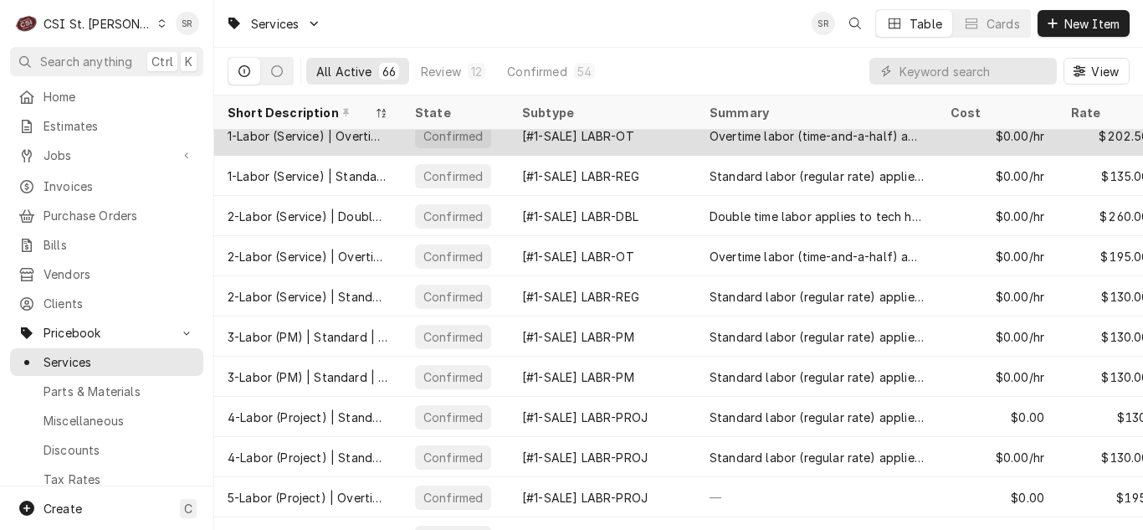
scroll to position [537, 0]
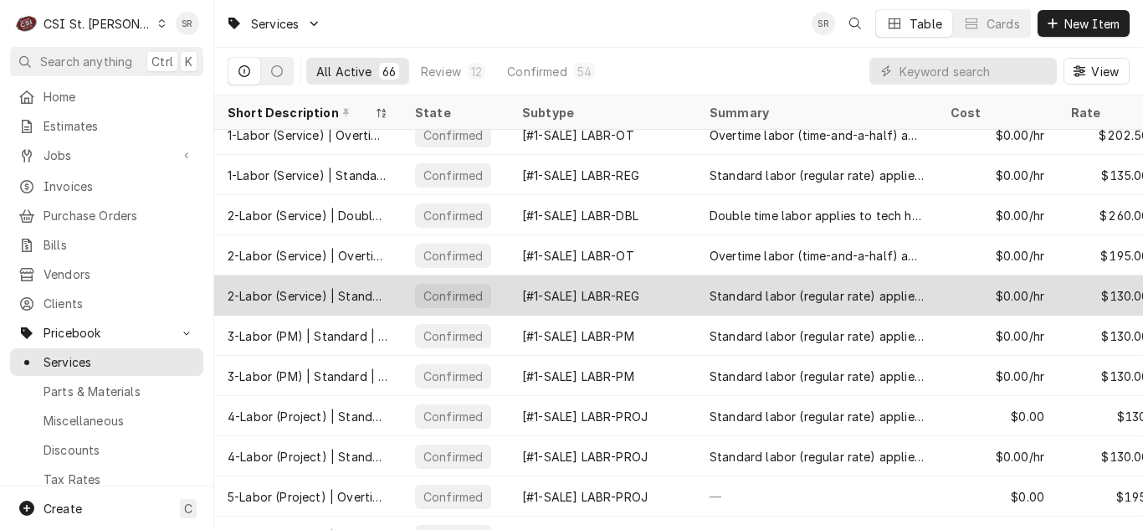
click at [356, 288] on div "2-Labor (Service) | Standard | Estimated" at bounding box center [308, 296] width 161 height 18
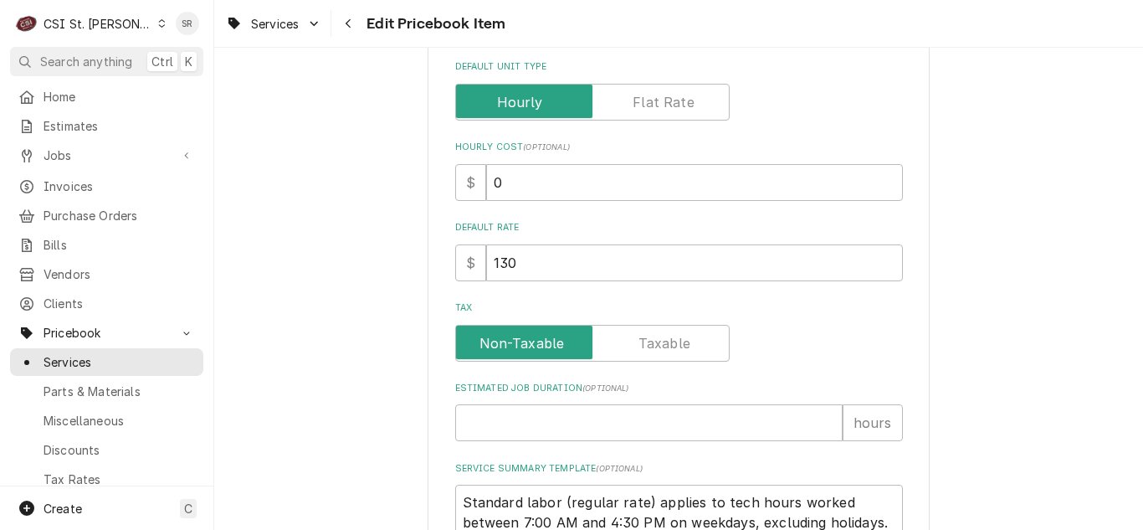
scroll to position [586, 0]
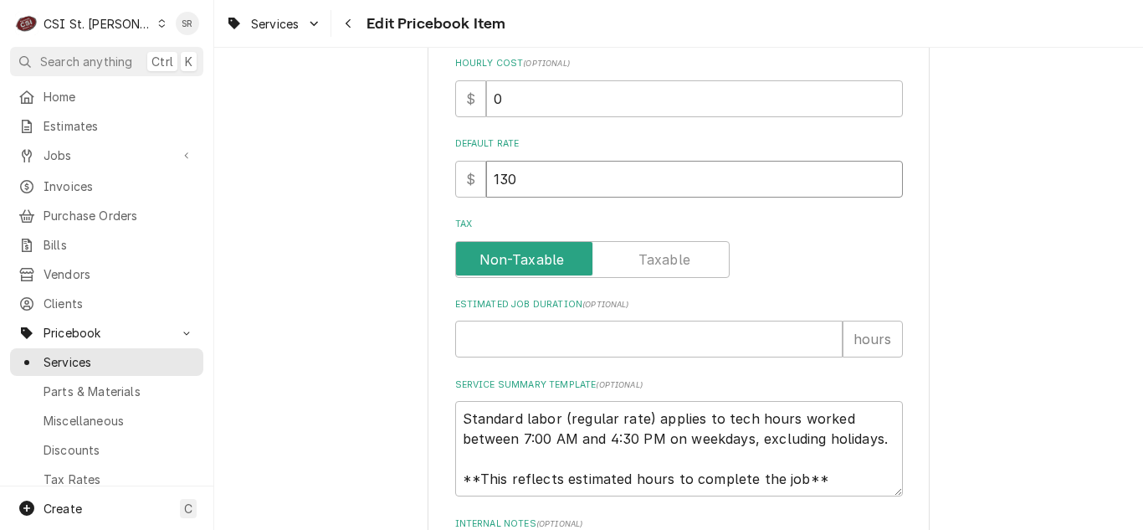
drag, startPoint x: 517, startPoint y: 172, endPoint x: 471, endPoint y: 170, distance: 46.1
click at [471, 170] on div "$ 130" at bounding box center [679, 179] width 448 height 37
type textarea "x"
type input "1"
type textarea "x"
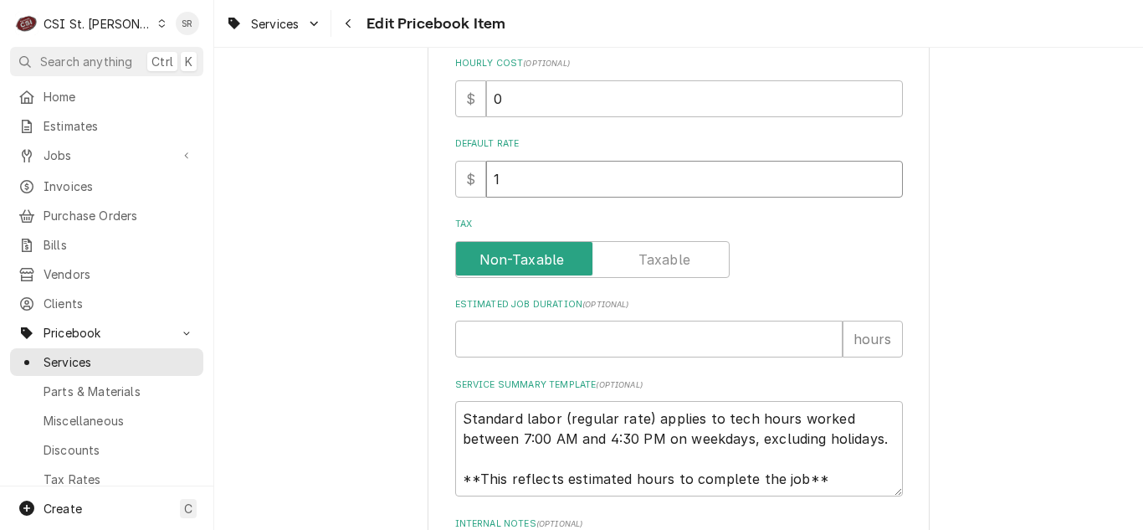
type input "13"
type textarea "x"
type input "135"
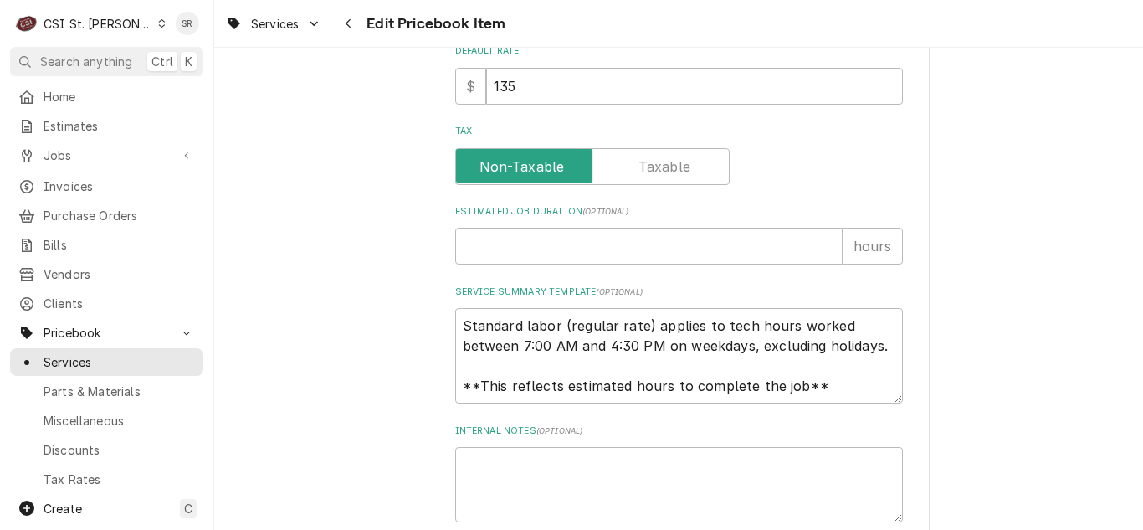
scroll to position [837, 0]
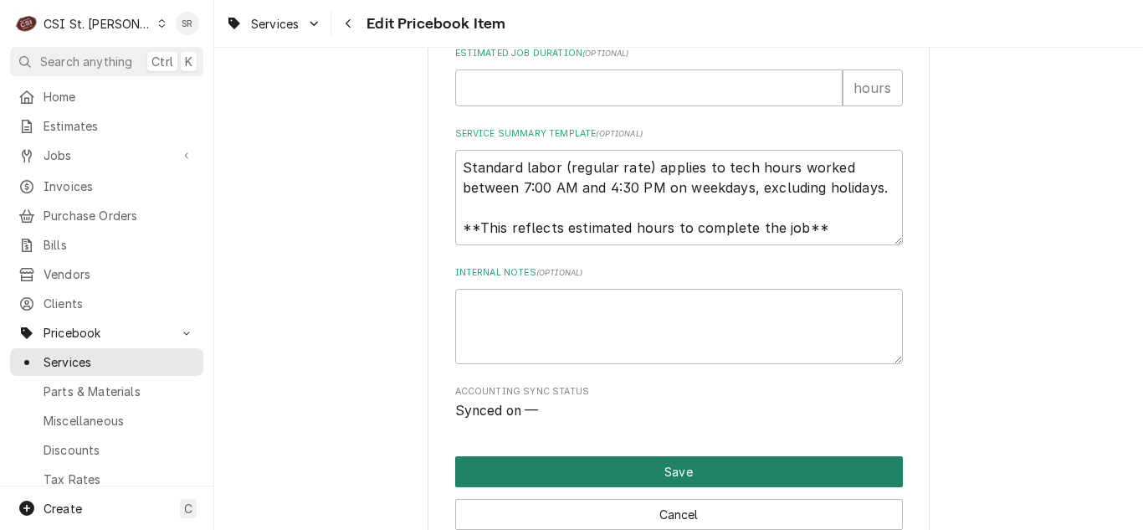
click at [648, 463] on button "Save" at bounding box center [679, 471] width 448 height 31
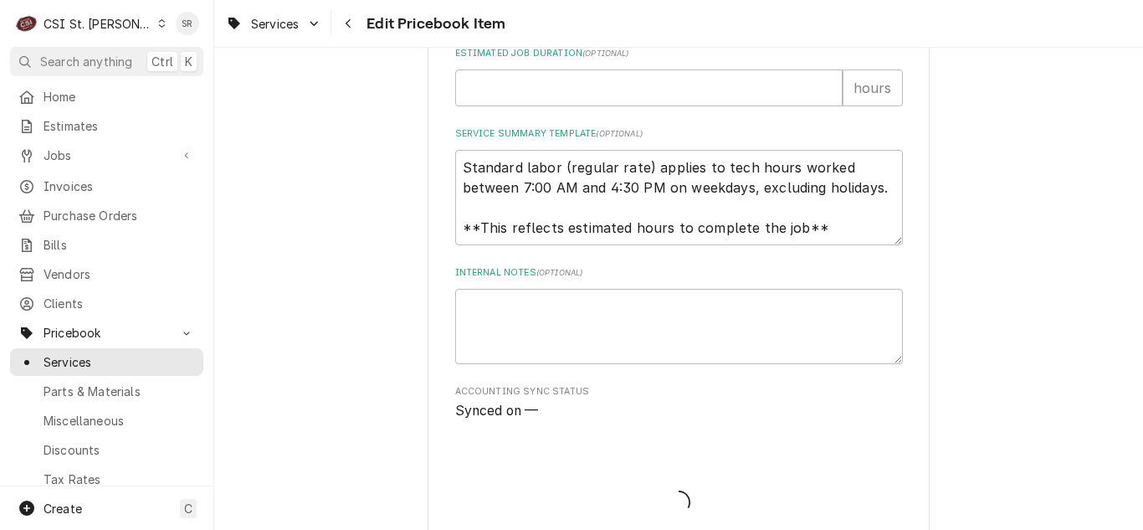
type textarea "x"
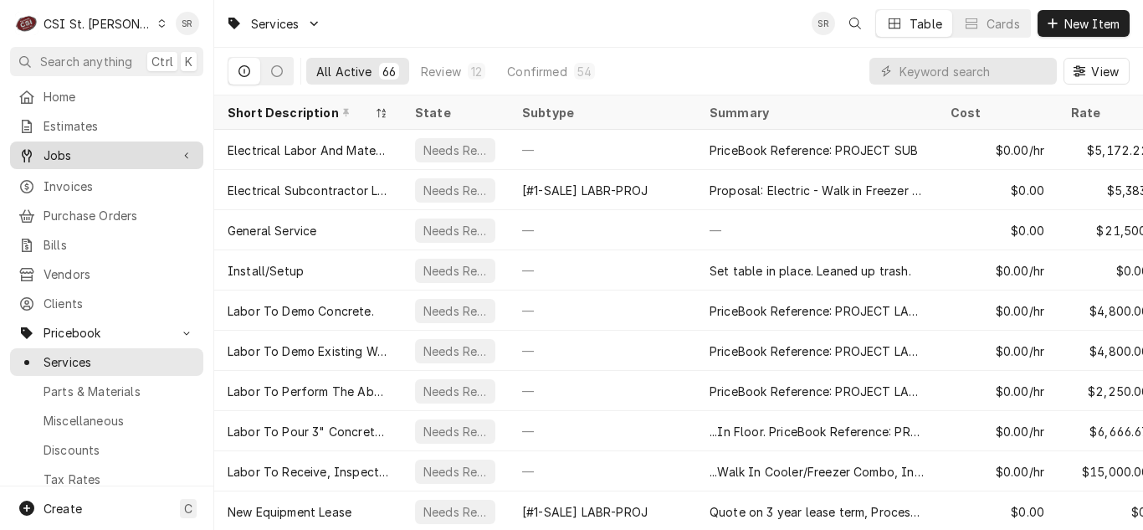
click at [82, 162] on link "Jobs" at bounding box center [106, 155] width 193 height 28
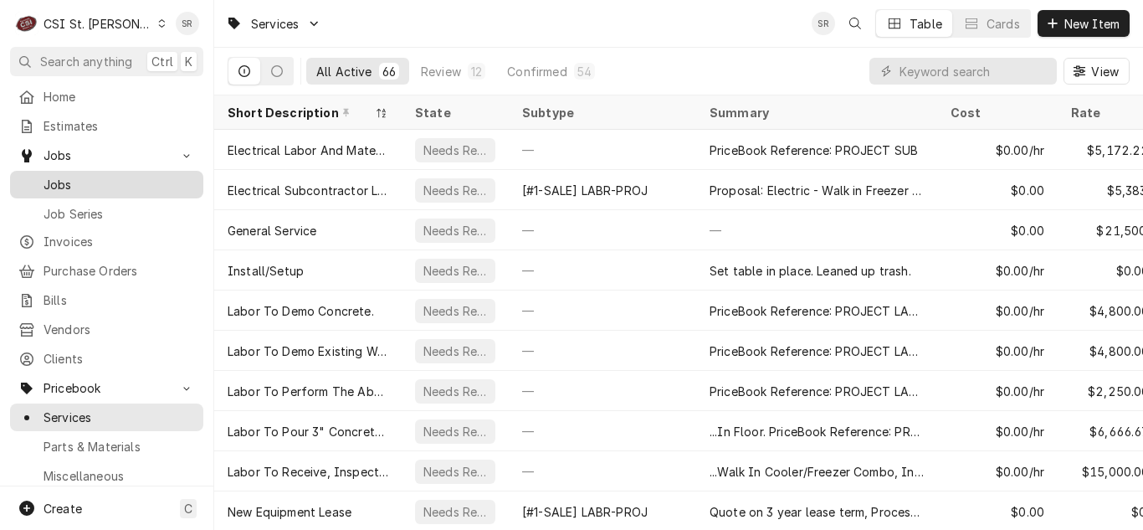
click at [76, 180] on span "Jobs" at bounding box center [119, 185] width 151 height 18
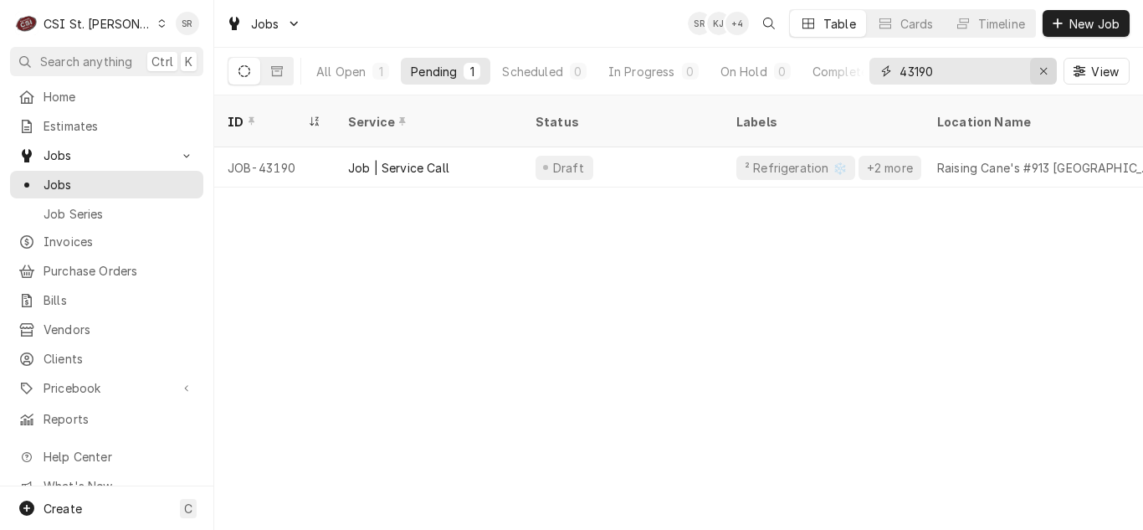
click at [1035, 75] on div "Erase input" at bounding box center [1043, 71] width 17 height 17
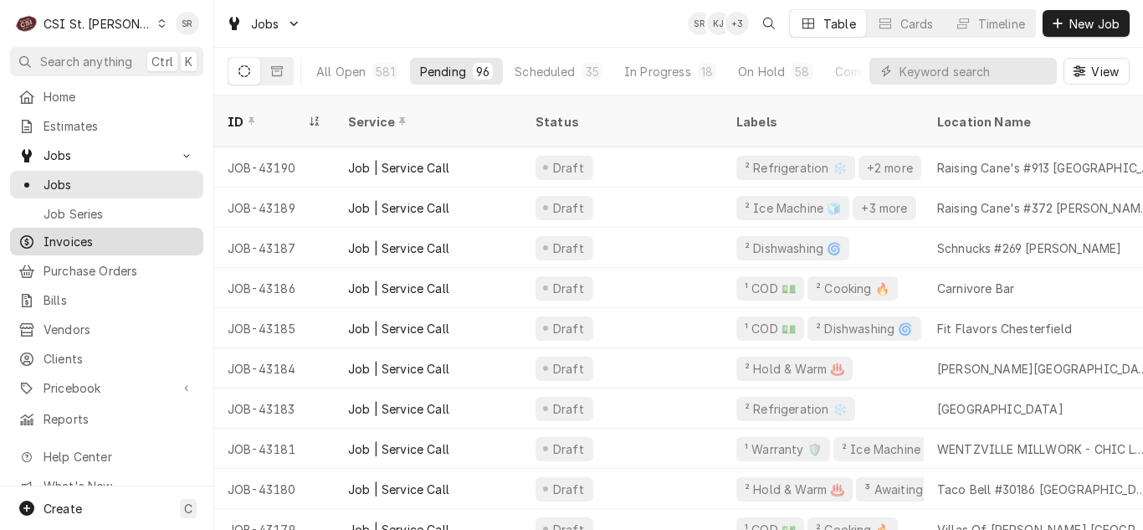
click at [64, 238] on span "Invoices" at bounding box center [119, 242] width 151 height 18
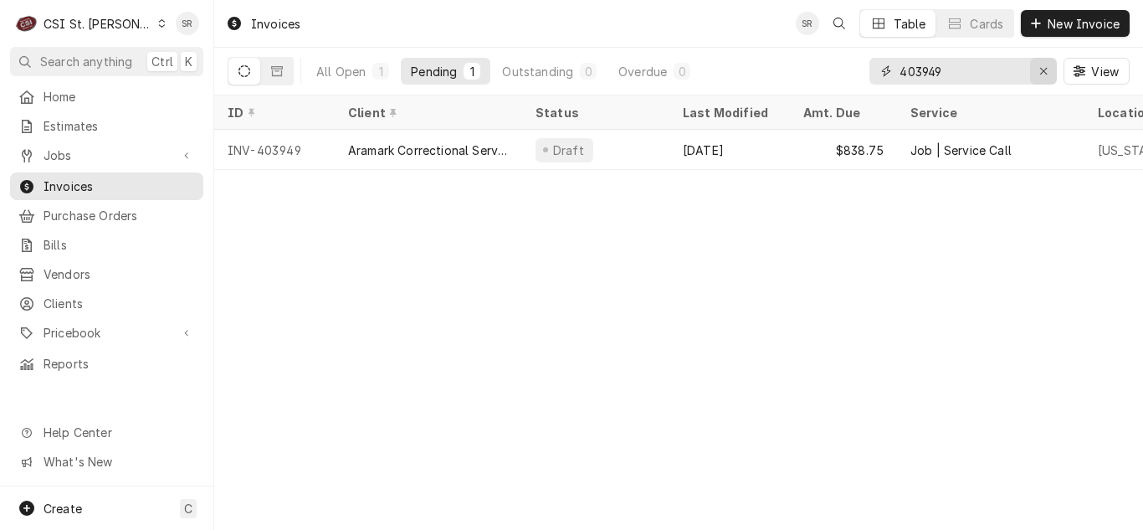
click at [1039, 72] on icon "Erase input" at bounding box center [1043, 71] width 9 height 12
